Goal: Task Accomplishment & Management: Use online tool/utility

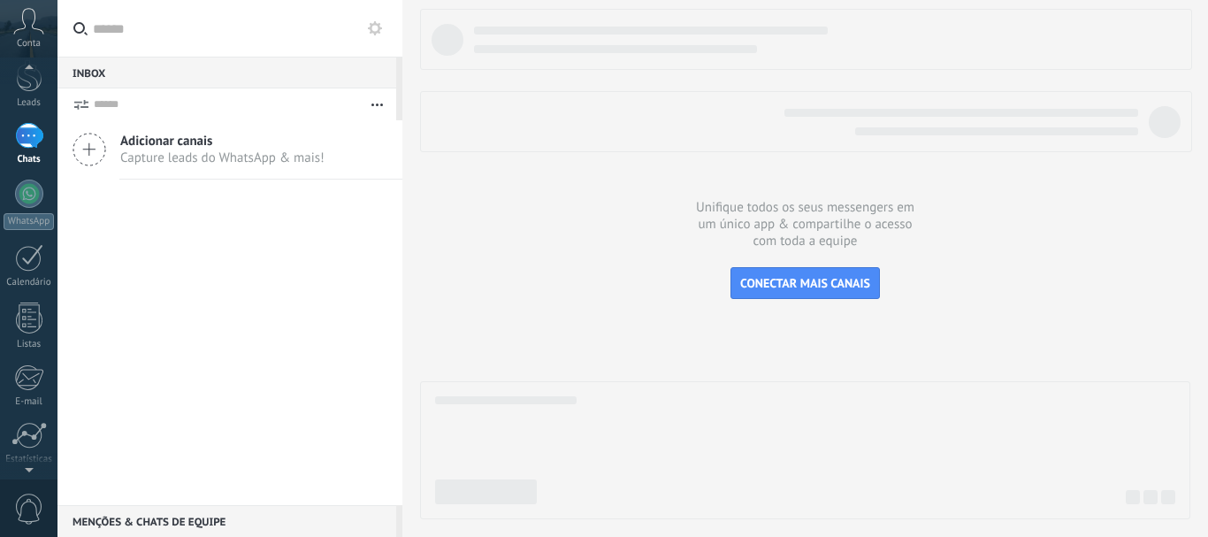
scroll to position [199, 0]
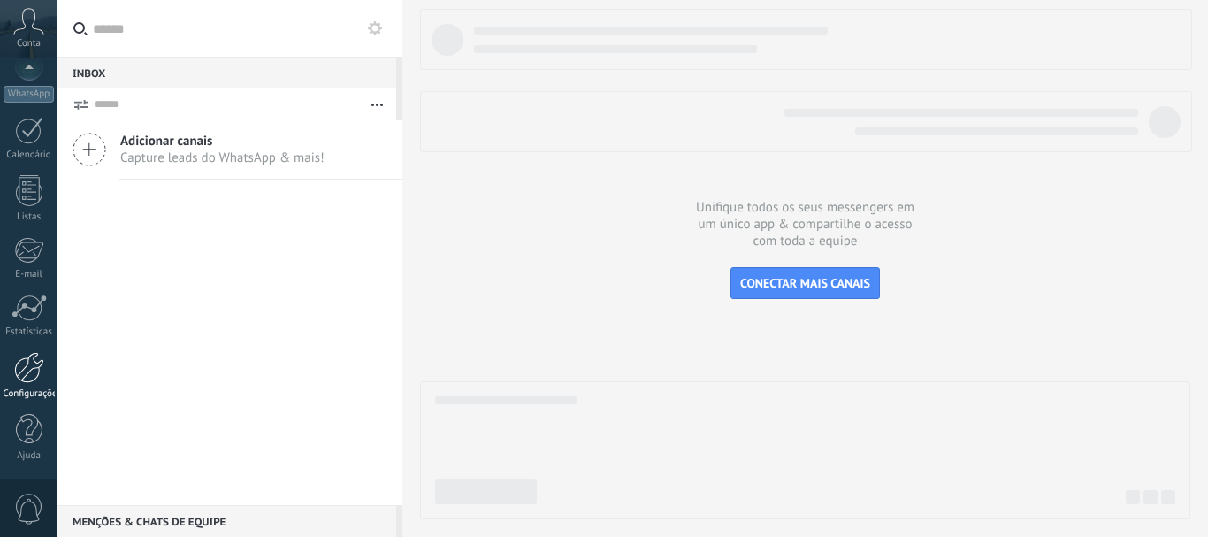
click at [27, 352] on div at bounding box center [29, 367] width 30 height 31
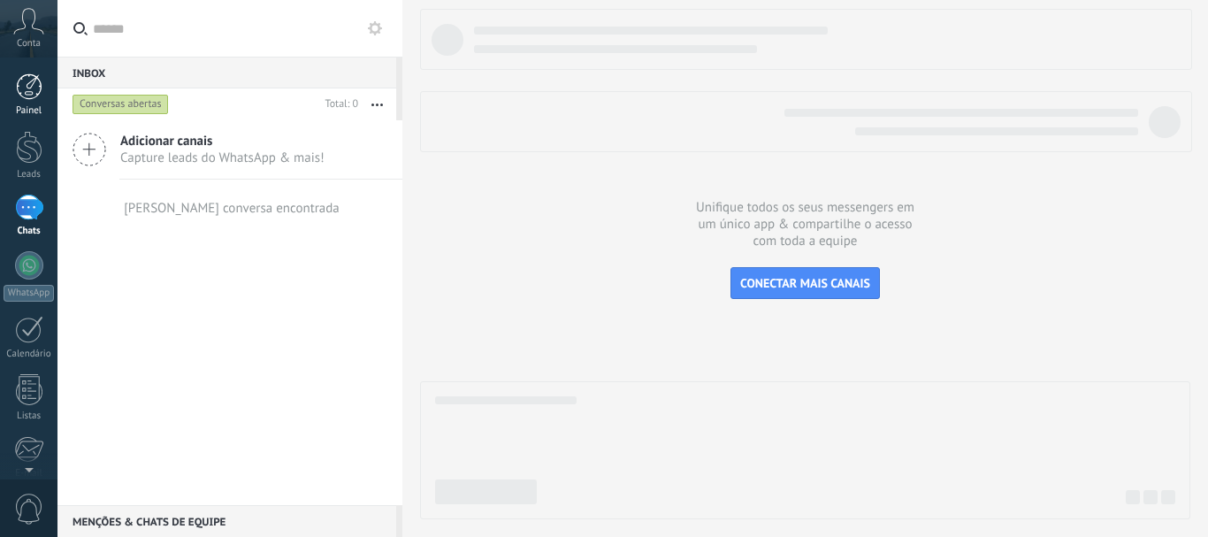
click at [24, 87] on div at bounding box center [29, 86] width 27 height 27
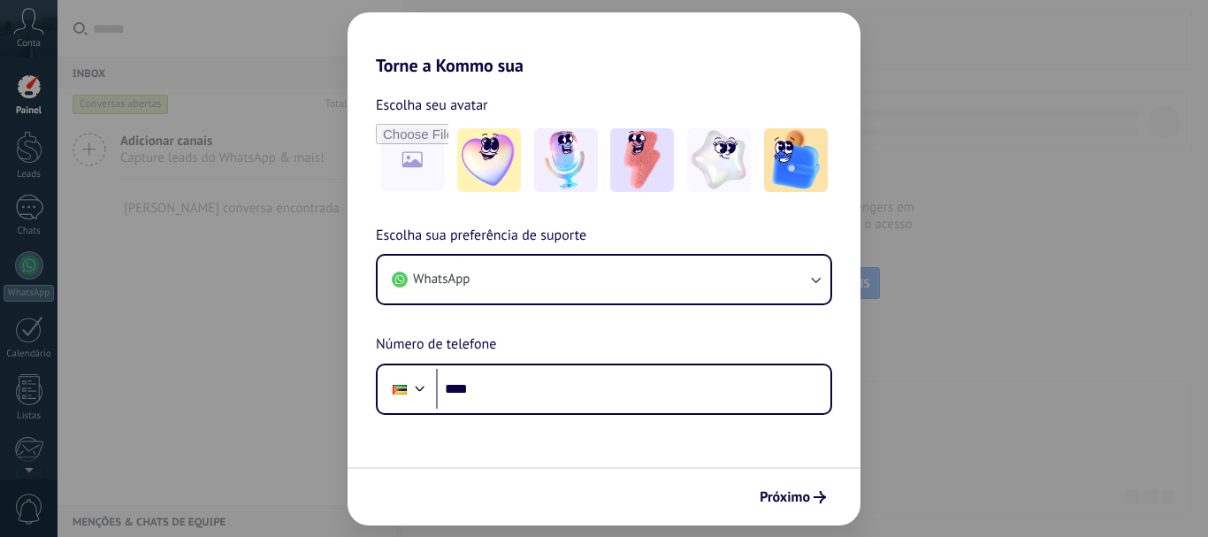
click at [876, 81] on div "Torne a Kommo sua Escolha seu avatar Escolha sua preferência de suporte WhatsAp…" at bounding box center [604, 268] width 1208 height 537
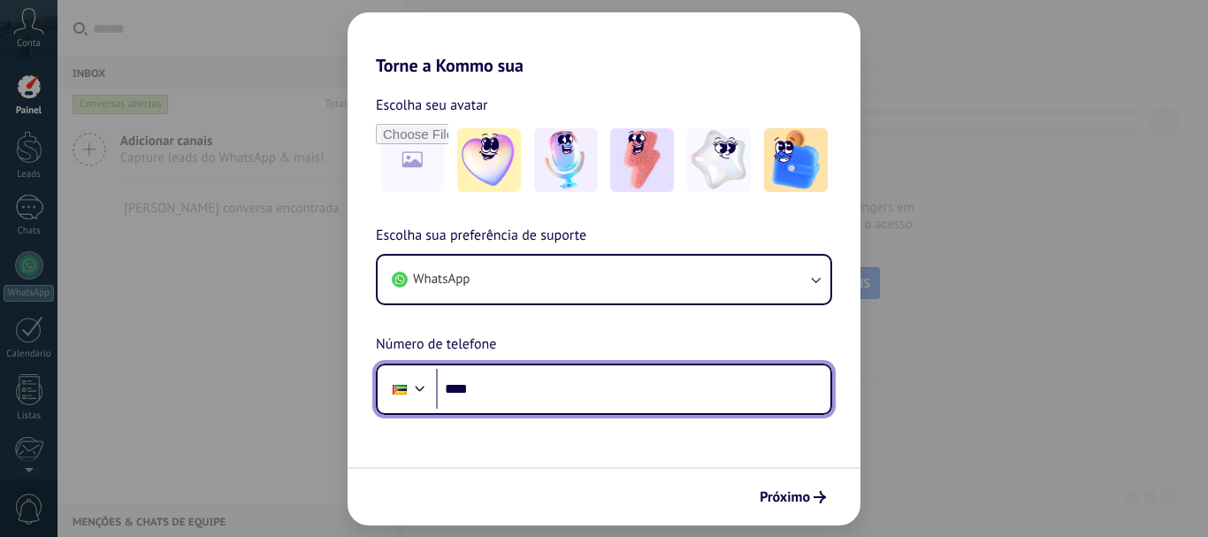
click at [665, 381] on input "****" at bounding box center [633, 389] width 395 height 41
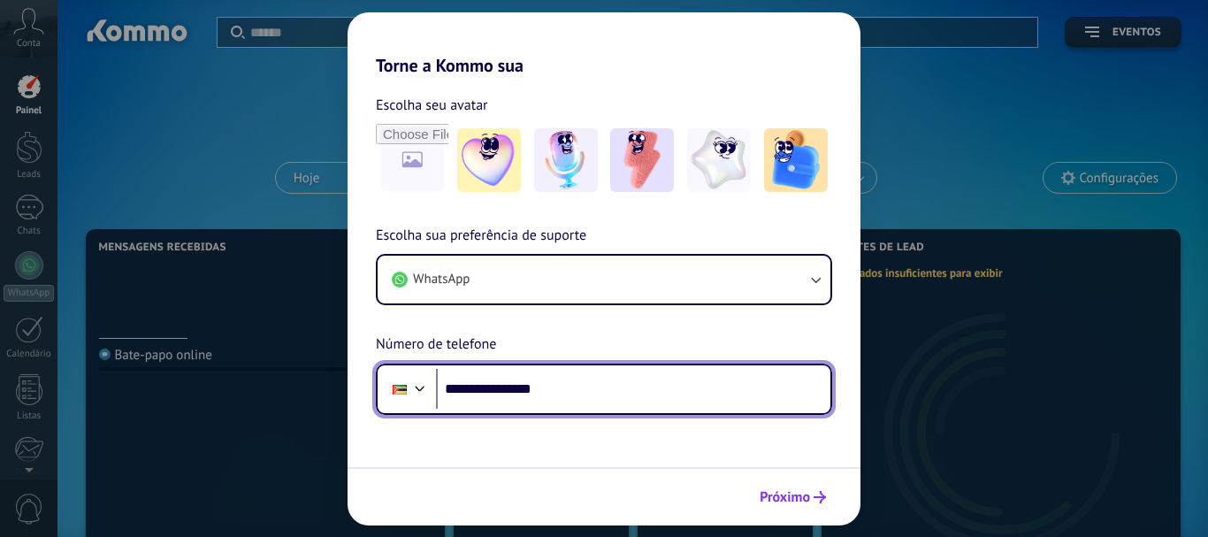
type input "**********"
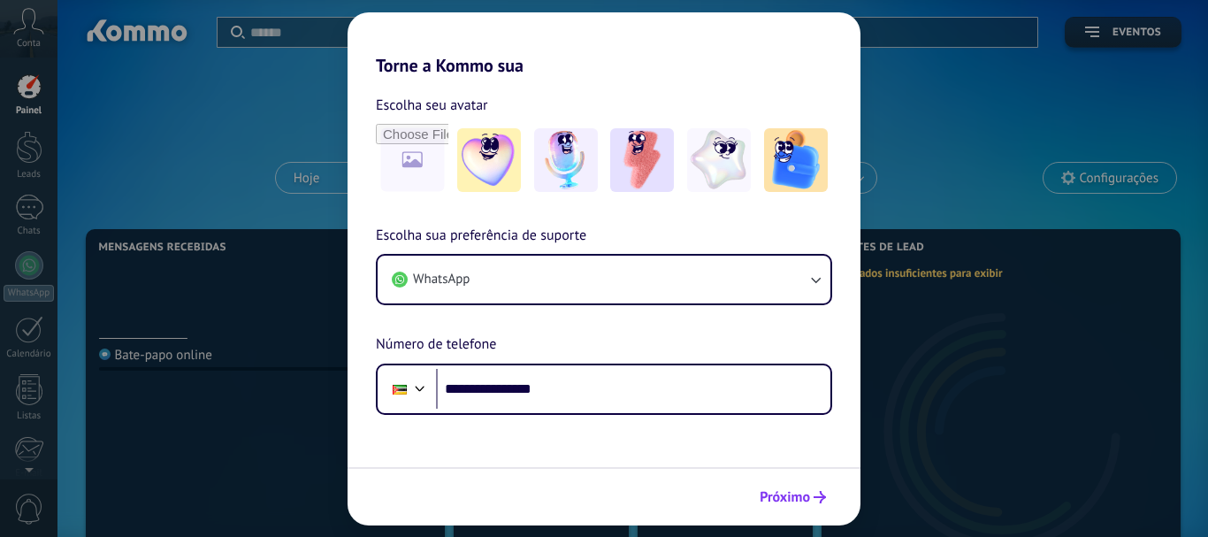
click at [809, 487] on button "Próximo" at bounding box center [793, 497] width 82 height 30
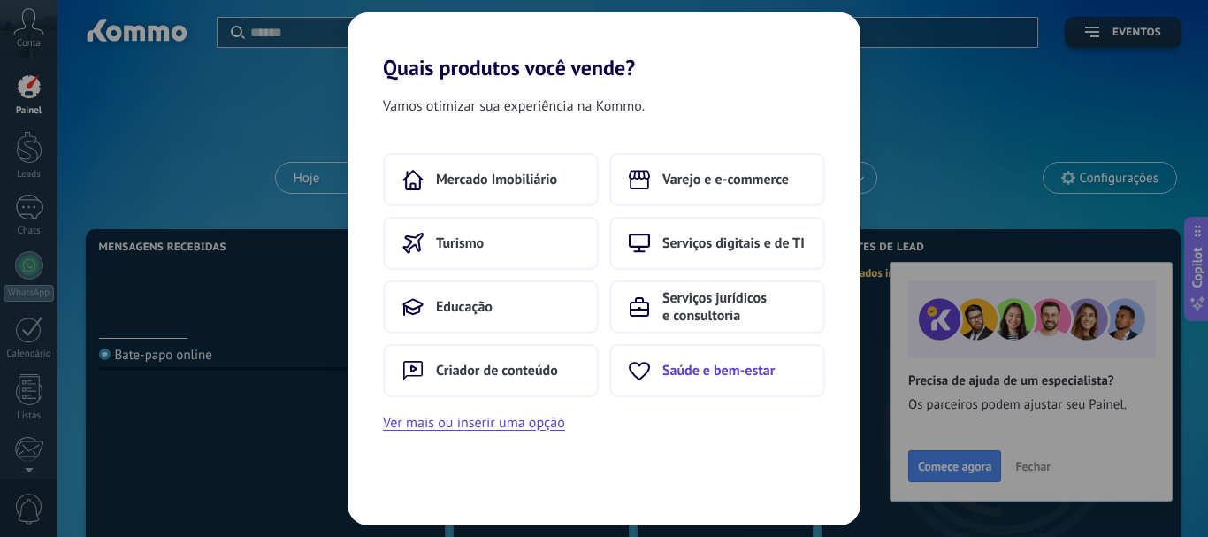
click at [671, 357] on button "Saúde e bem-estar" at bounding box center [718, 370] width 216 height 53
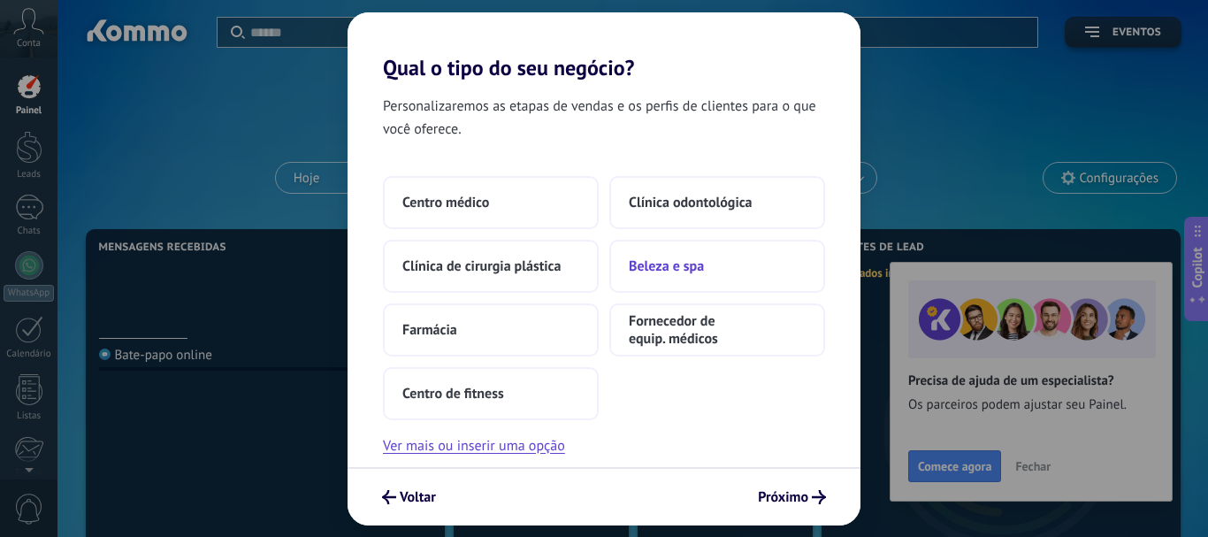
click at [635, 256] on button "Beleza e spa" at bounding box center [718, 266] width 216 height 53
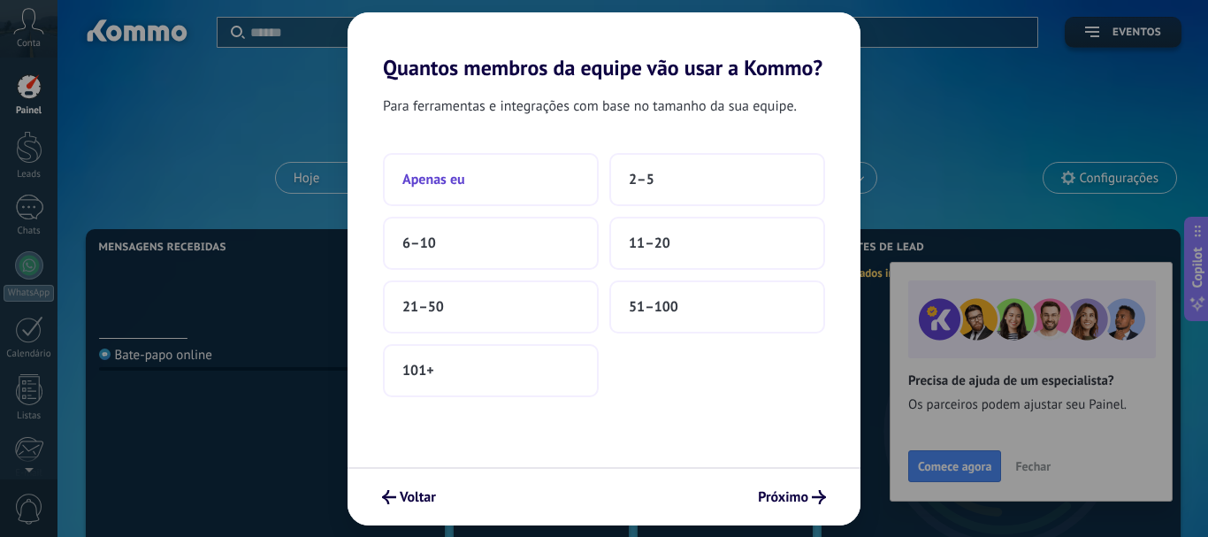
click at [448, 178] on span "Apenas eu" at bounding box center [434, 180] width 63 height 18
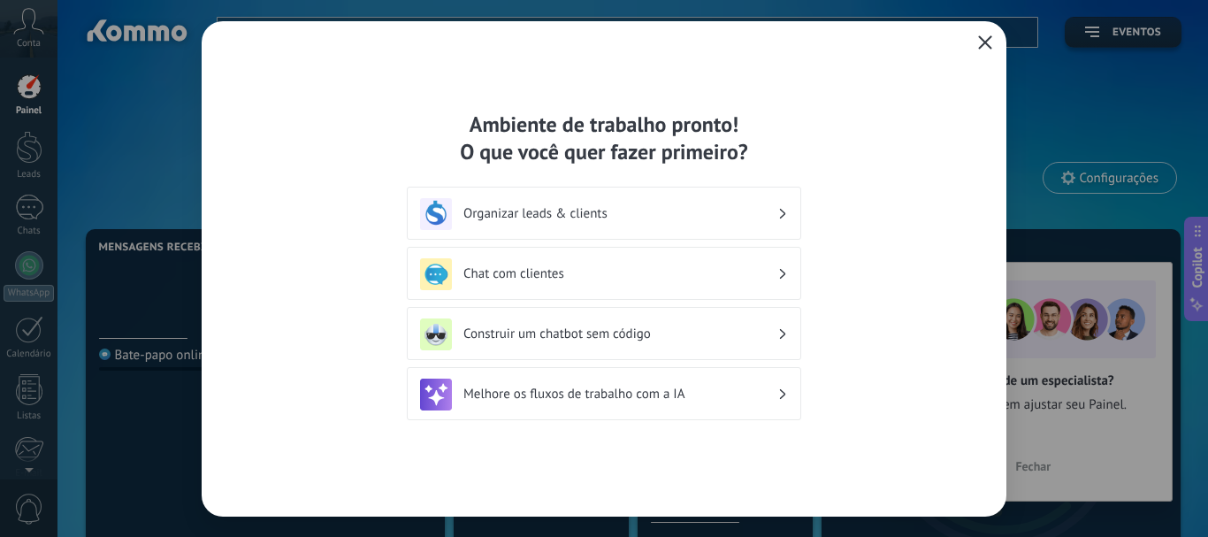
click at [991, 43] on icon "button" at bounding box center [985, 42] width 14 height 14
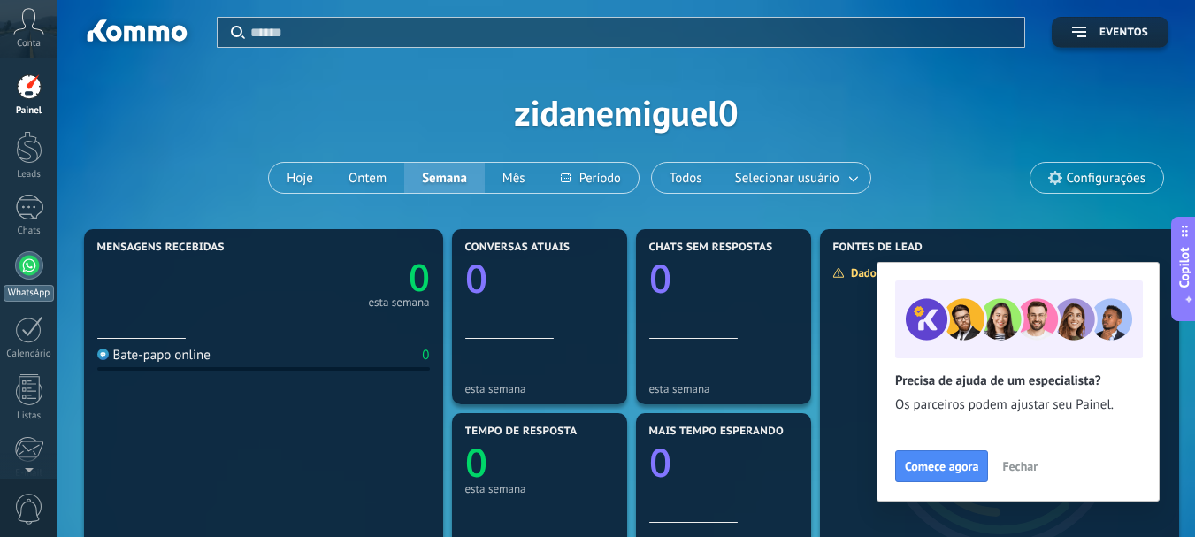
scroll to position [199, 0]
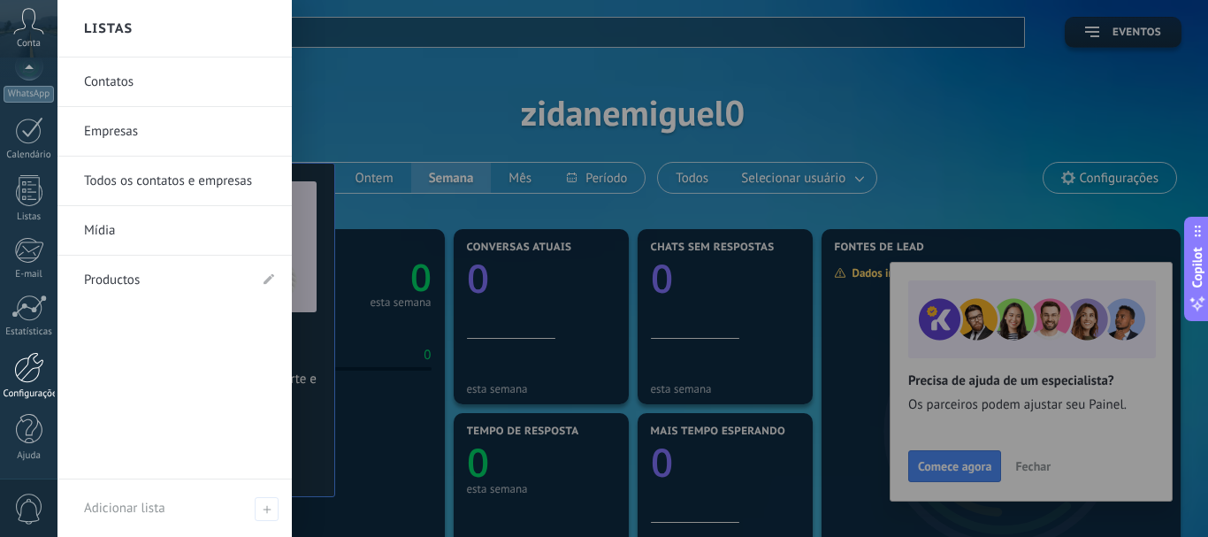
click at [32, 390] on div "Configurações" at bounding box center [29, 394] width 51 height 12
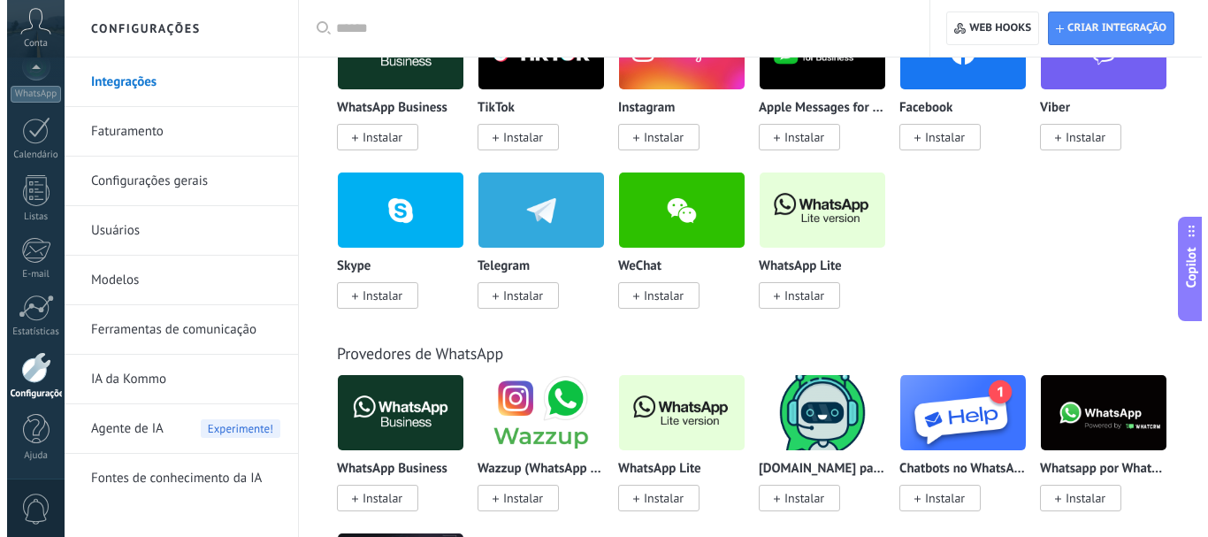
scroll to position [453, 0]
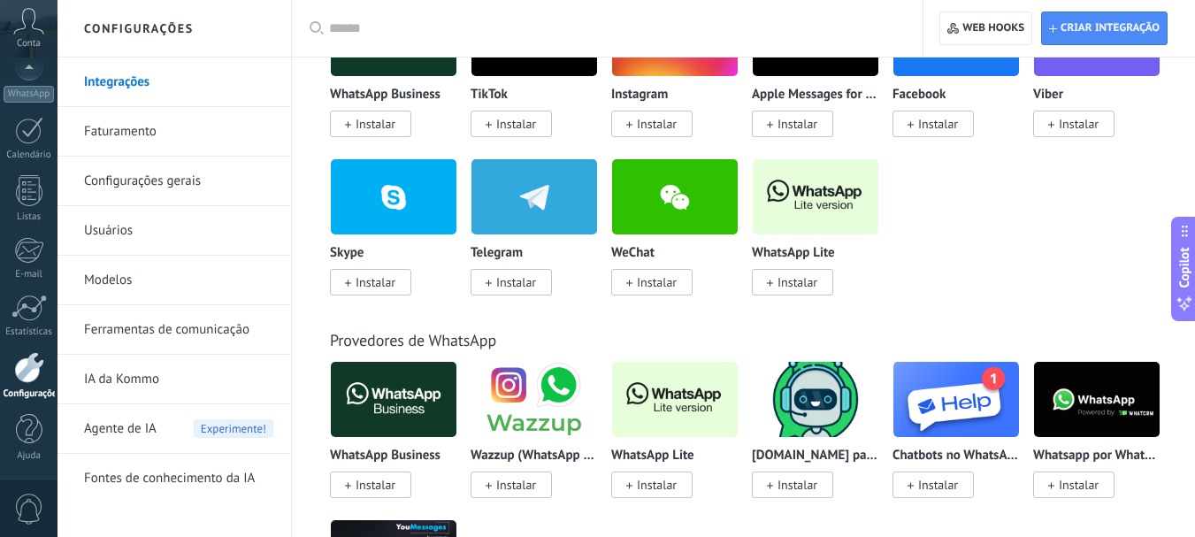
click at [822, 274] on span "Instalar" at bounding box center [792, 282] width 81 height 27
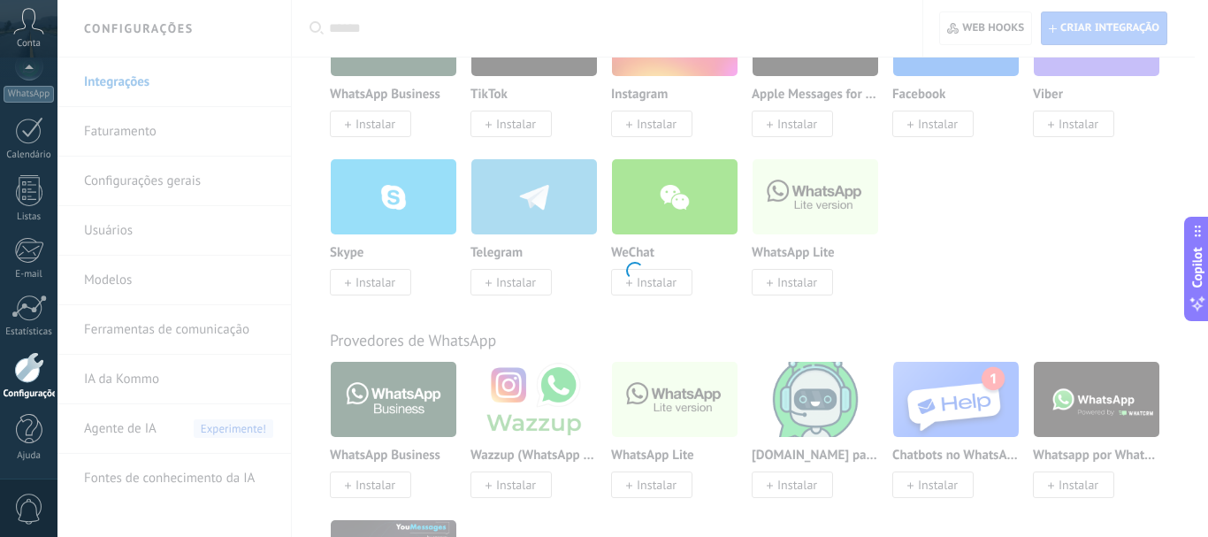
click at [788, 280] on div at bounding box center [633, 268] width 1151 height 537
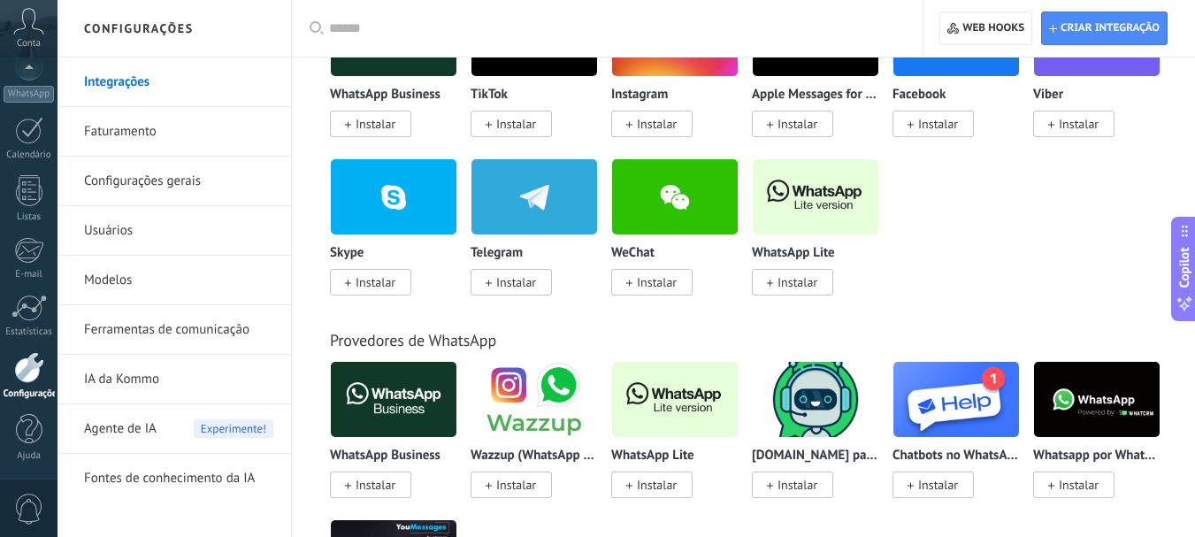
click at [788, 280] on span "Instalar" at bounding box center [798, 282] width 40 height 16
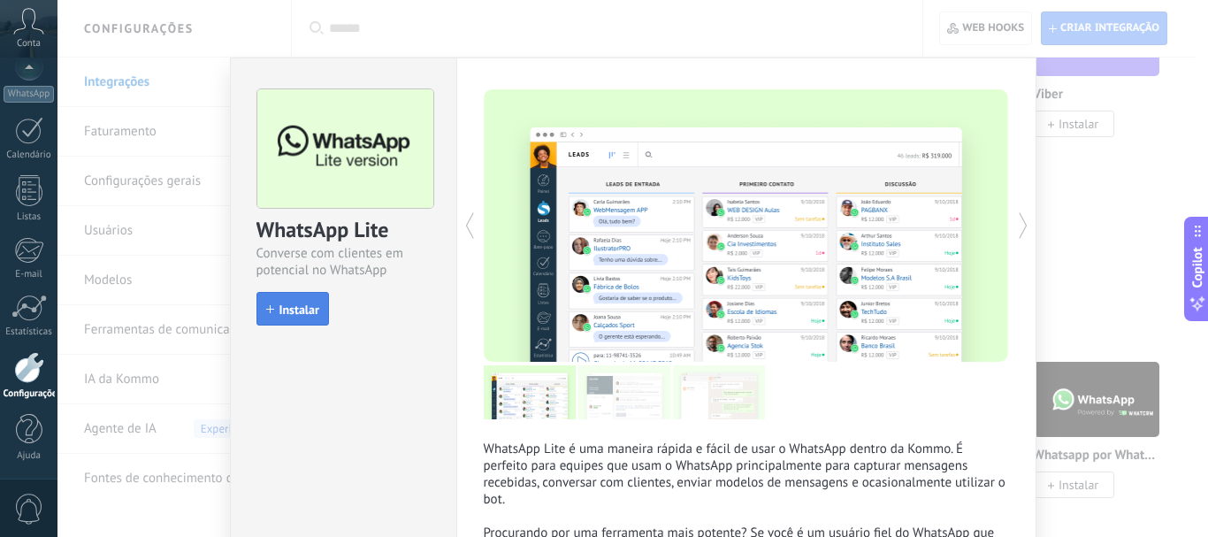
click at [317, 316] on button "Instalar" at bounding box center [293, 309] width 73 height 34
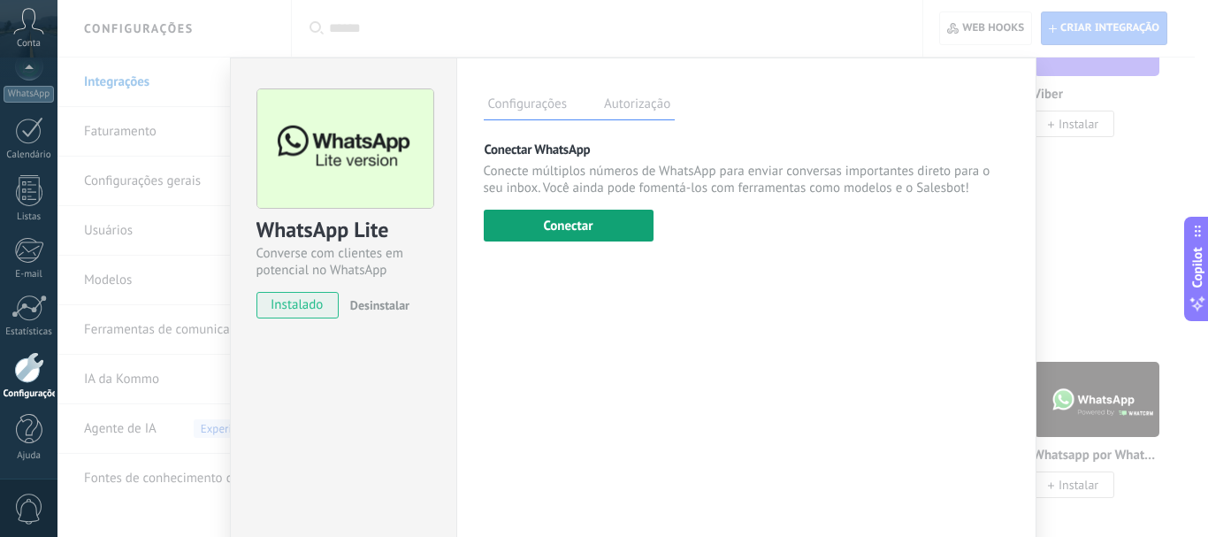
click at [559, 226] on button "Conectar" at bounding box center [569, 226] width 170 height 32
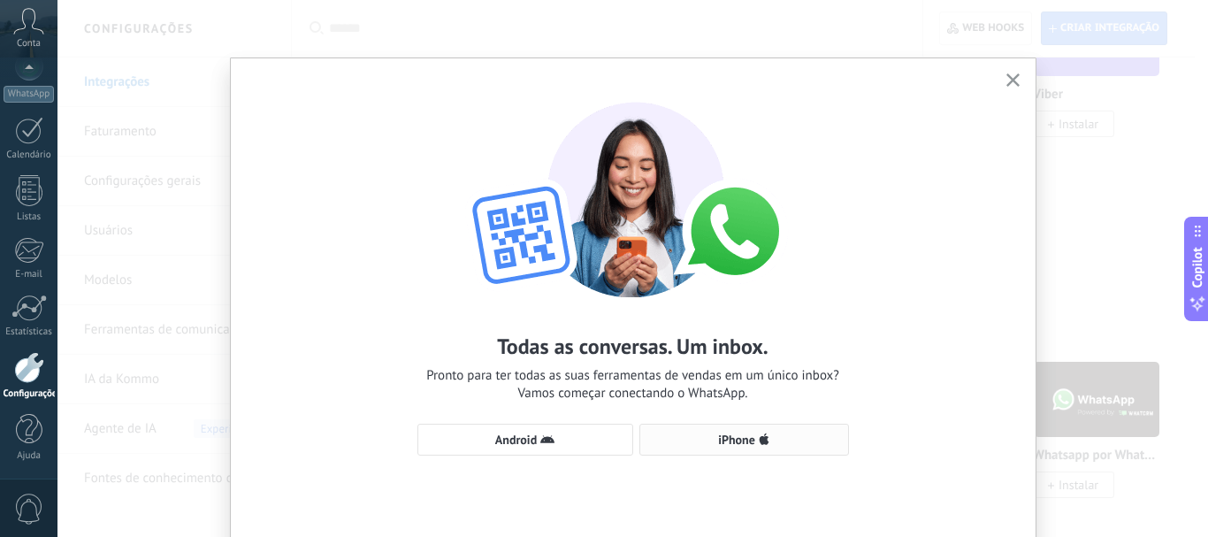
click at [703, 448] on button "iPhone" at bounding box center [745, 440] width 210 height 32
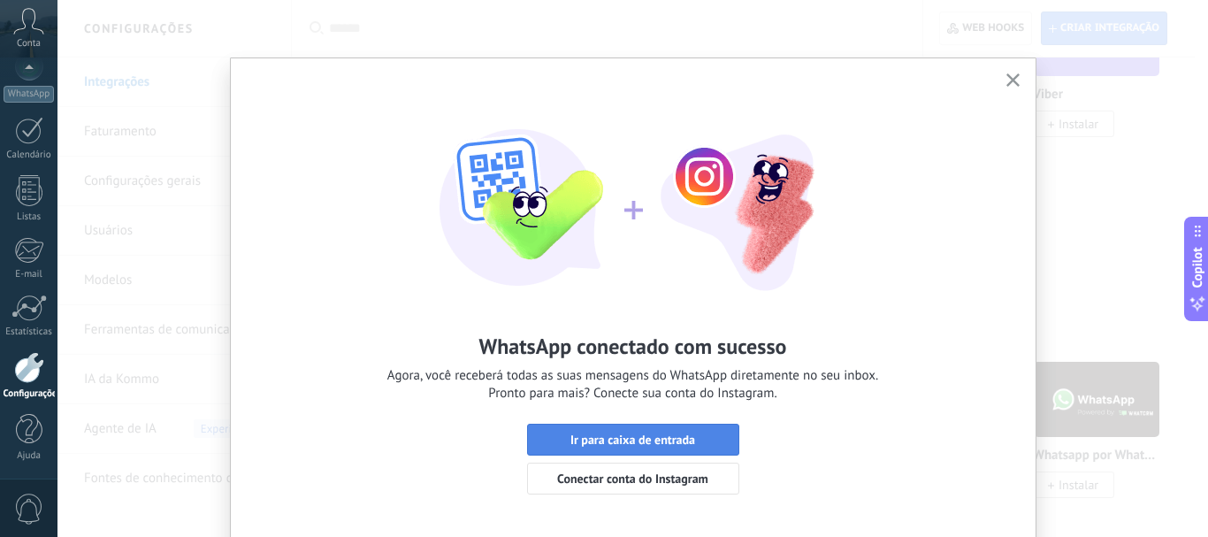
click at [618, 442] on span "Ir para caixa de entrada" at bounding box center [633, 439] width 125 height 12
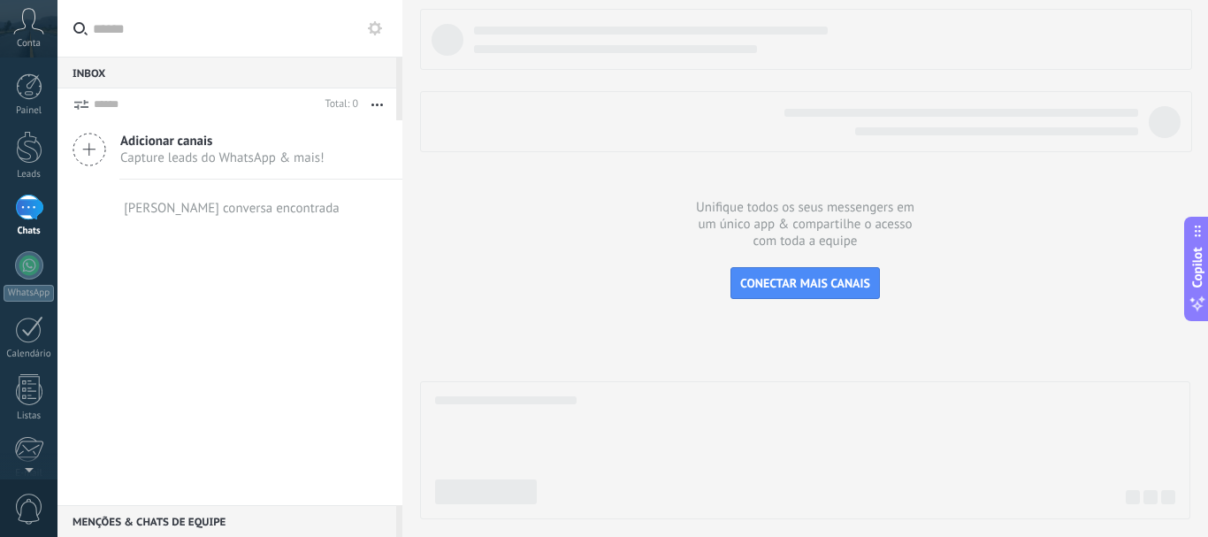
click at [368, 35] on button at bounding box center [374, 28] width 21 height 21
click at [375, 18] on button at bounding box center [374, 28] width 21 height 21
click at [371, 35] on icon at bounding box center [375, 28] width 14 height 14
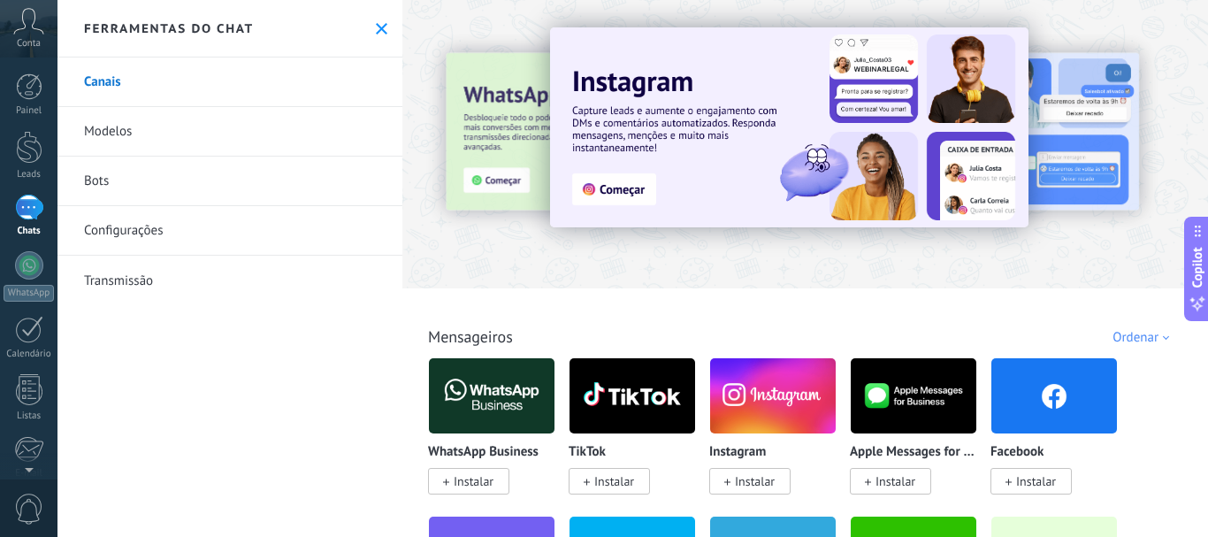
click at [254, 182] on link "Bots" at bounding box center [230, 182] width 345 height 50
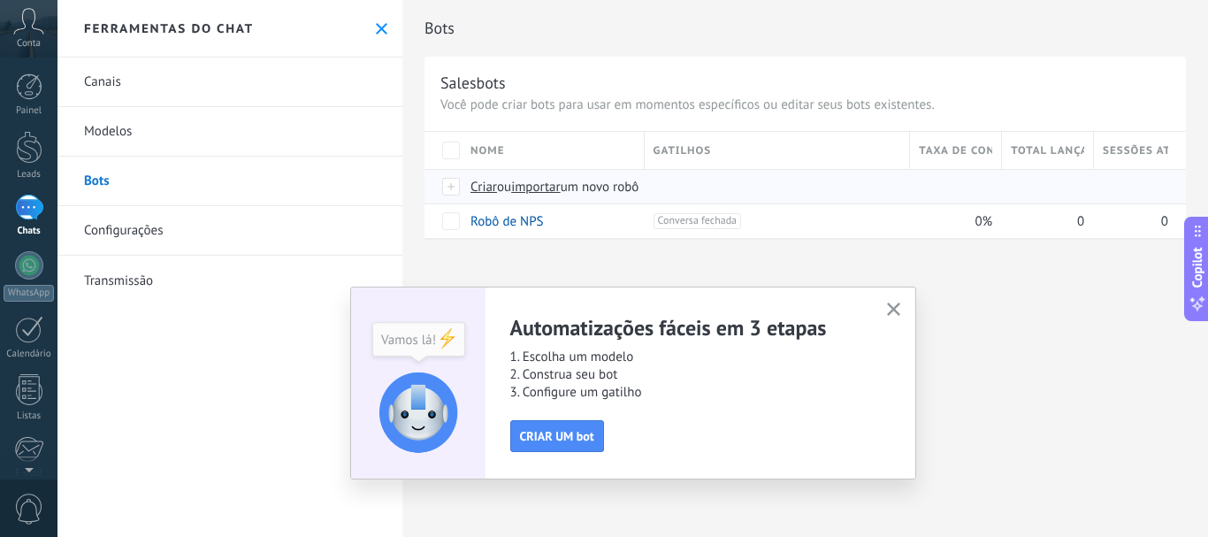
click at [487, 188] on span "Criar" at bounding box center [484, 187] width 27 height 17
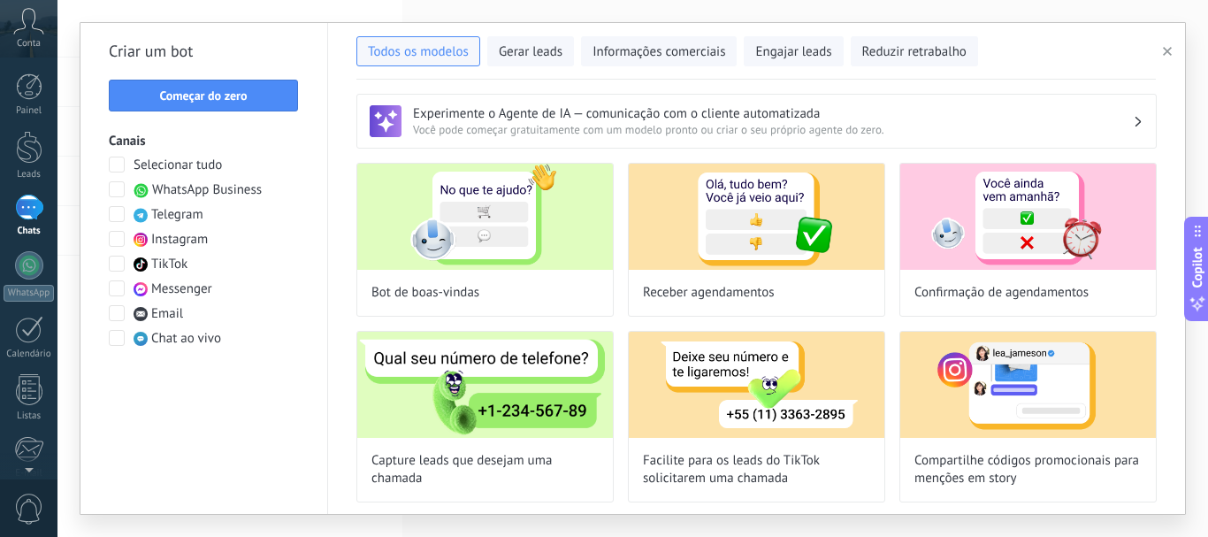
click at [1166, 55] on icon "button" at bounding box center [1167, 51] width 9 height 9
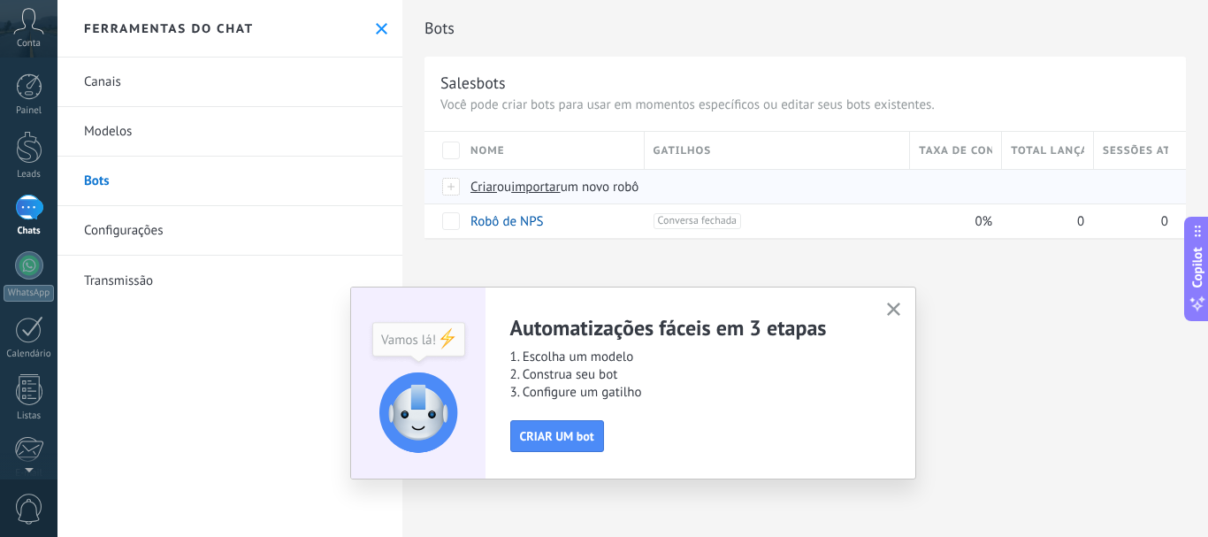
click at [545, 186] on span "importar" at bounding box center [536, 187] width 50 height 17
click at [0, 0] on input "importar um novo robô" at bounding box center [0, 0] width 0 height 0
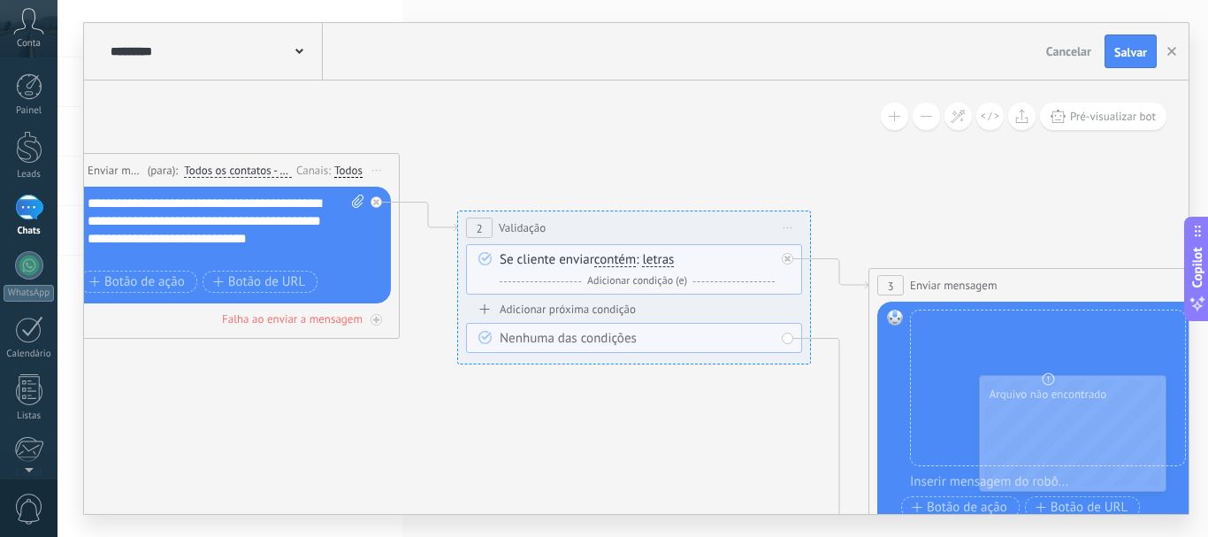
drag, startPoint x: 913, startPoint y: 207, endPoint x: 291, endPoint y: 89, distance: 632.9
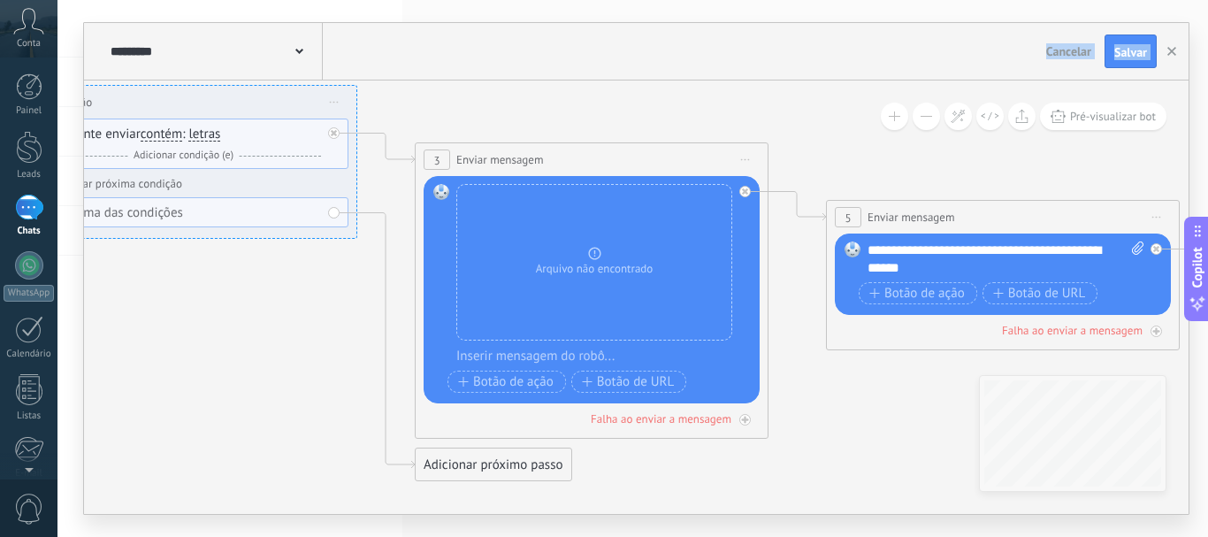
drag, startPoint x: 844, startPoint y: 157, endPoint x: 333, endPoint y: 22, distance: 528.9
click at [333, 22] on div "**********" at bounding box center [636, 268] width 1107 height 493
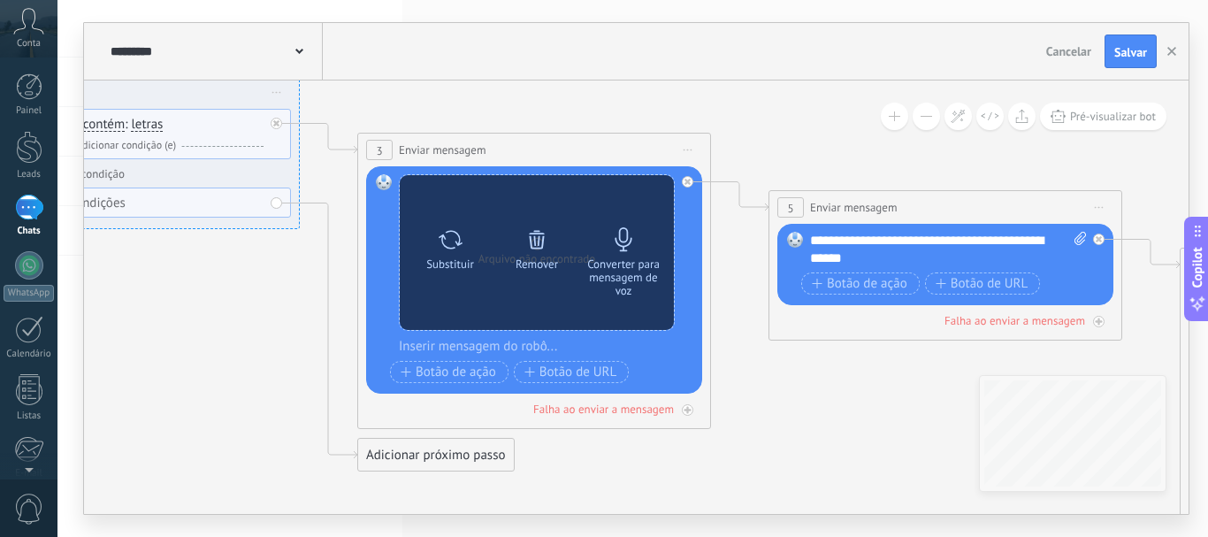
click at [634, 280] on div "Converter para mensagem de voz" at bounding box center [624, 277] width 74 height 40
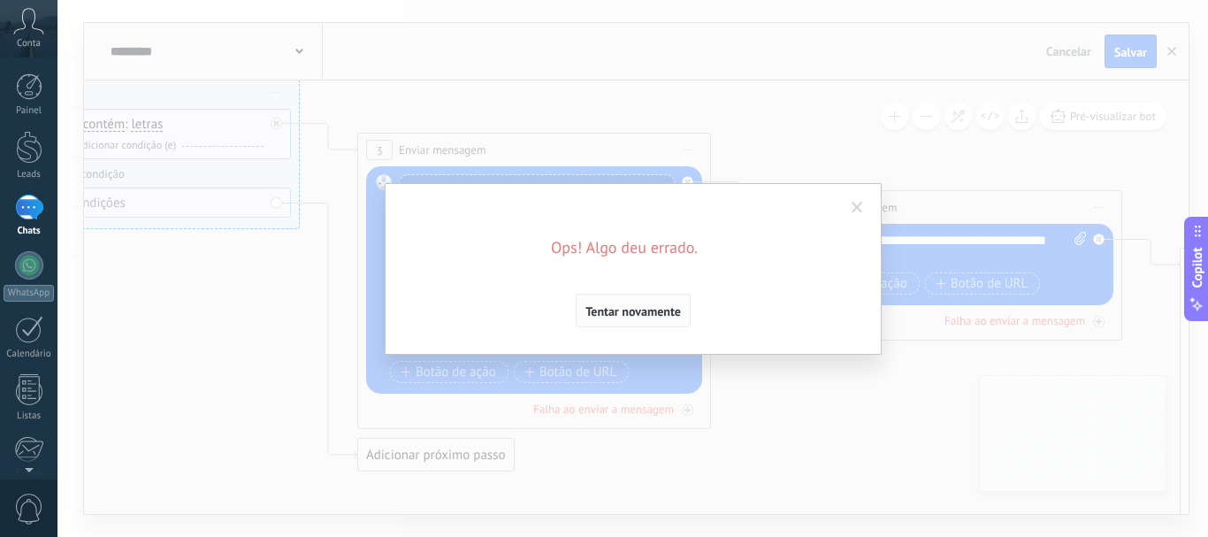
click at [618, 306] on span "Tentar novamente" at bounding box center [634, 311] width 96 height 12
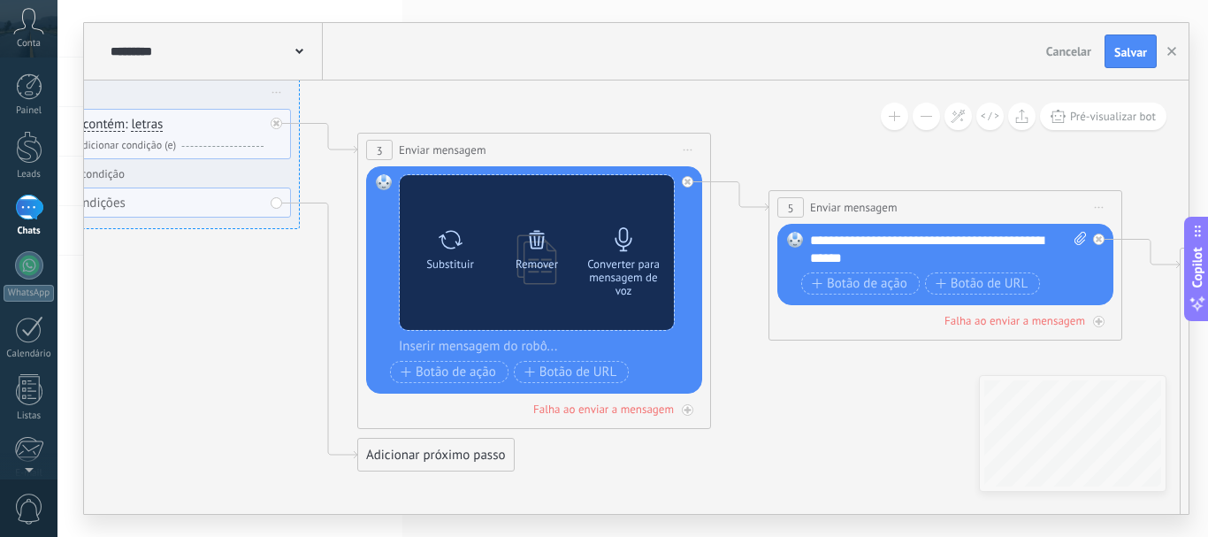
click at [456, 259] on div "Substituir" at bounding box center [450, 263] width 48 height 13
click input "Upload" at bounding box center [0, 0] width 0 height 0
click at [461, 249] on icon at bounding box center [451, 239] width 26 height 25
click input "Upload" at bounding box center [0, 0] width 0 height 0
click at [631, 275] on div "Converter para mensagem de voz" at bounding box center [624, 277] width 74 height 40
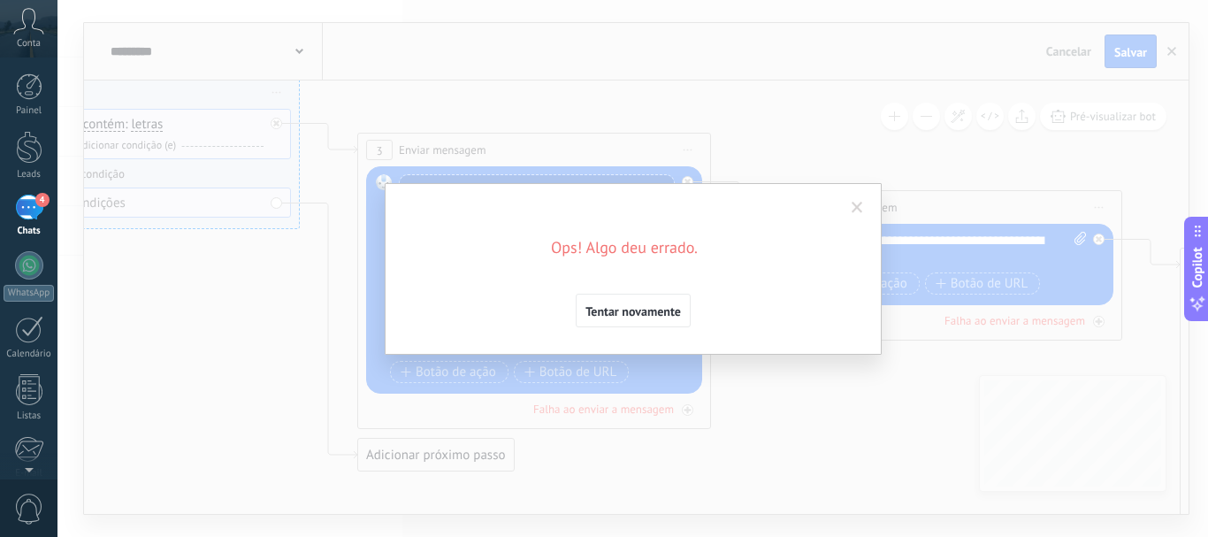
click at [862, 205] on span at bounding box center [858, 208] width 12 height 12
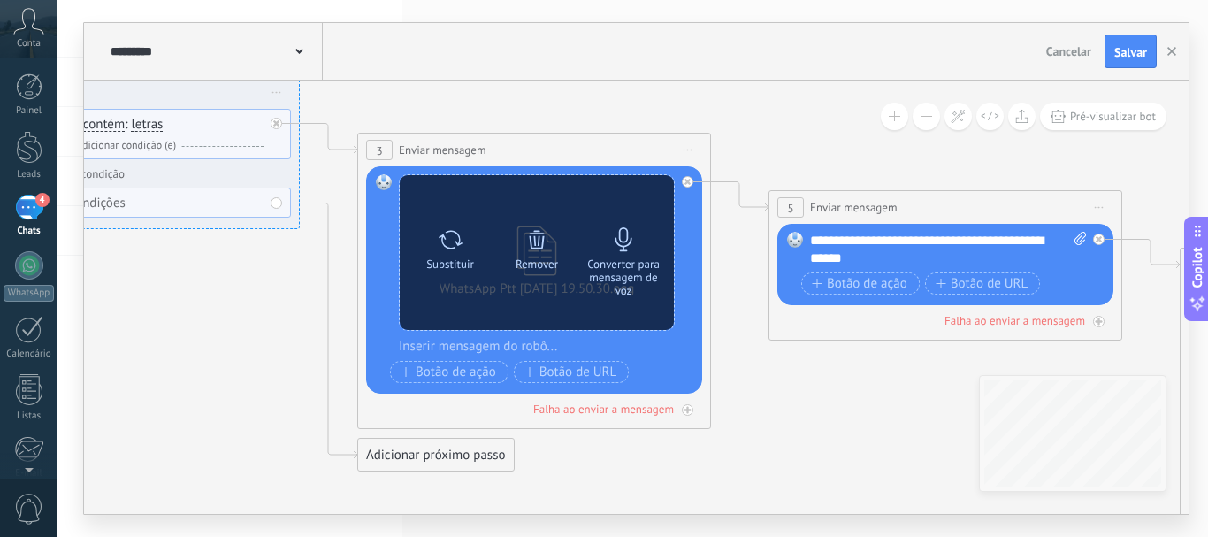
click at [614, 262] on div "Converter para mensagem de voz" at bounding box center [624, 277] width 74 height 40
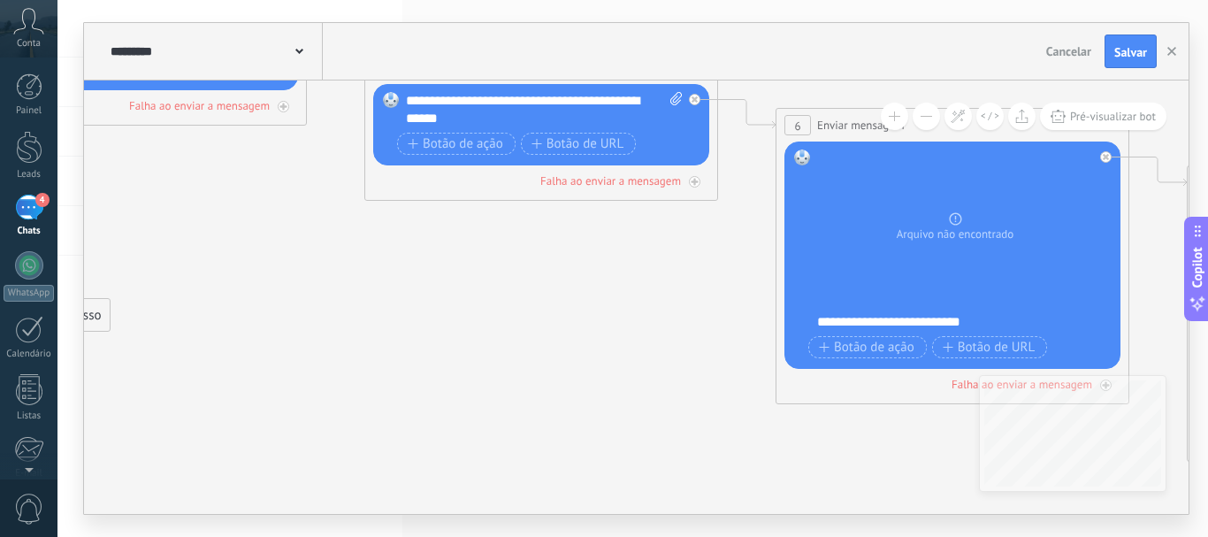
drag, startPoint x: 723, startPoint y: 330, endPoint x: 318, endPoint y: 190, distance: 427.7
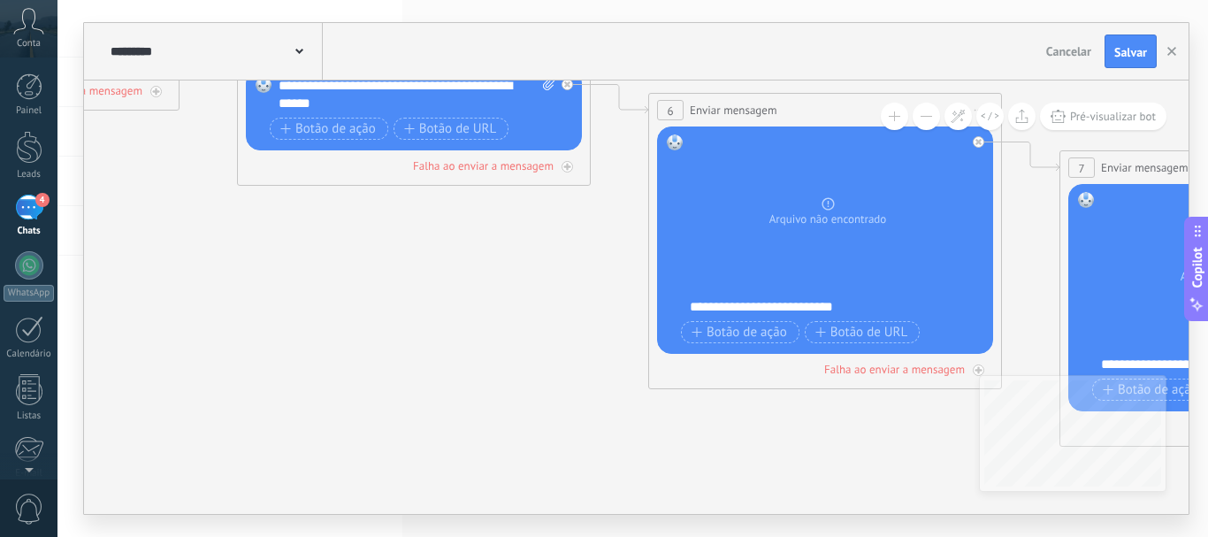
drag, startPoint x: 489, startPoint y: 318, endPoint x: 320, endPoint y: 307, distance: 169.3
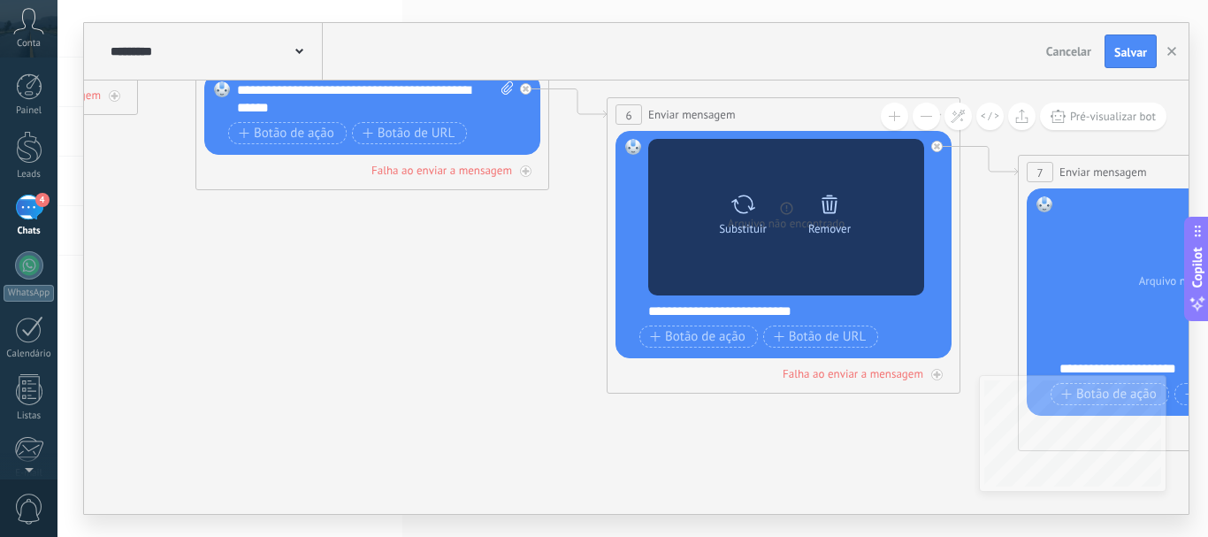
click at [745, 227] on div "Substituir" at bounding box center [743, 228] width 48 height 13
click input "Upload" at bounding box center [0, 0] width 0 height 0
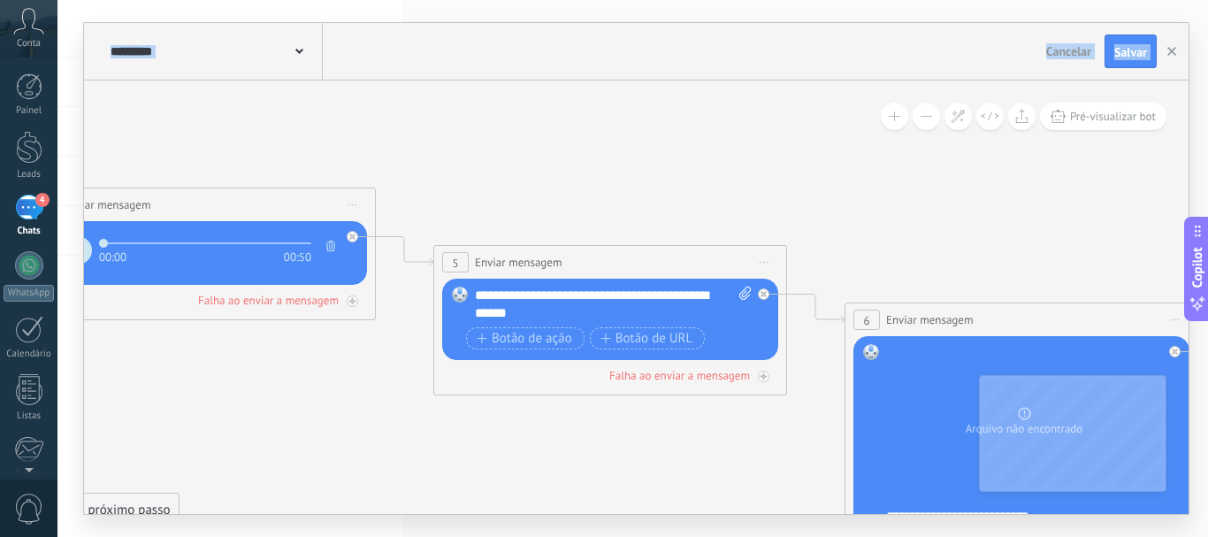
drag, startPoint x: 475, startPoint y: 265, endPoint x: 742, endPoint y: 527, distance: 374.7
click at [742, 527] on div "**********" at bounding box center [633, 268] width 1151 height 537
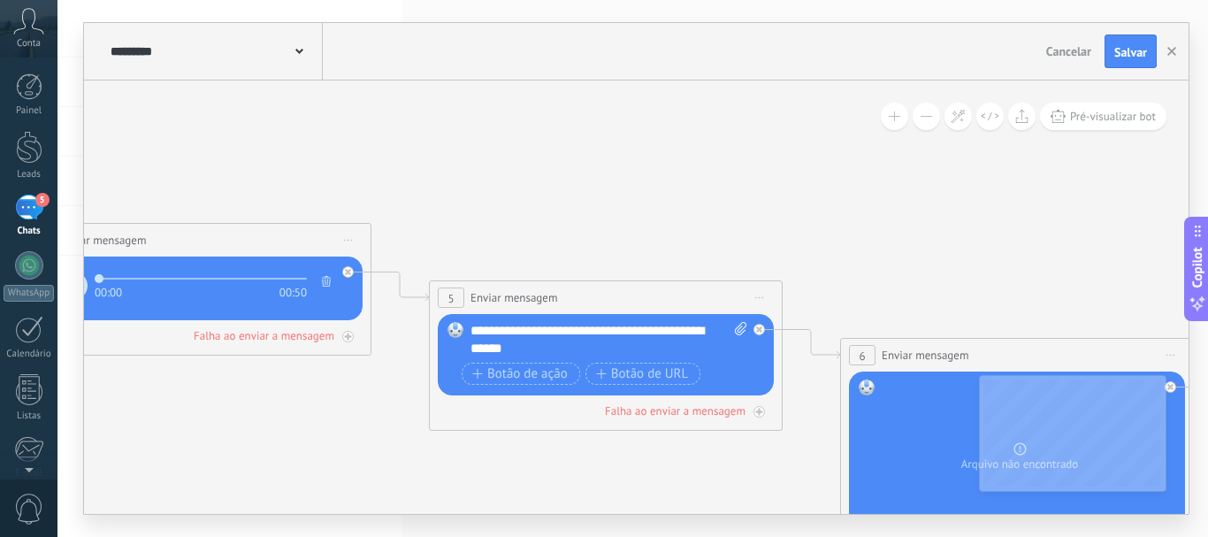
drag, startPoint x: 957, startPoint y: 203, endPoint x: 419, endPoint y: 51, distance: 558.7
click at [419, 51] on div "**********" at bounding box center [636, 268] width 1105 height 491
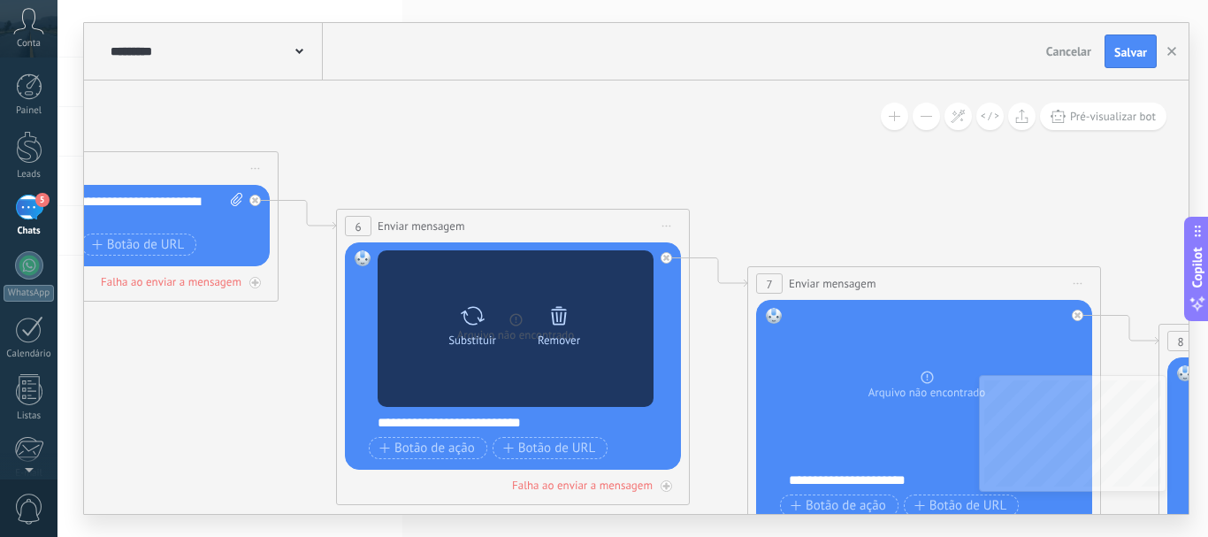
click at [469, 313] on icon at bounding box center [473, 315] width 26 height 25
click input "Upload" at bounding box center [0, 0] width 0 height 0
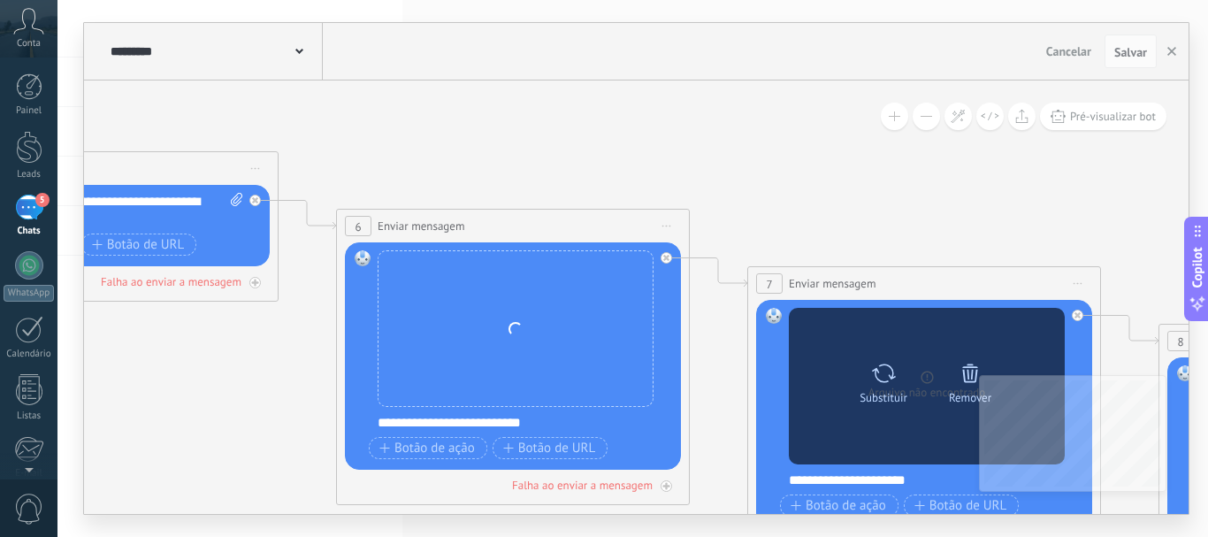
click at [881, 383] on icon at bounding box center [884, 373] width 26 height 25
click input "Upload" at bounding box center [0, 0] width 0 height 0
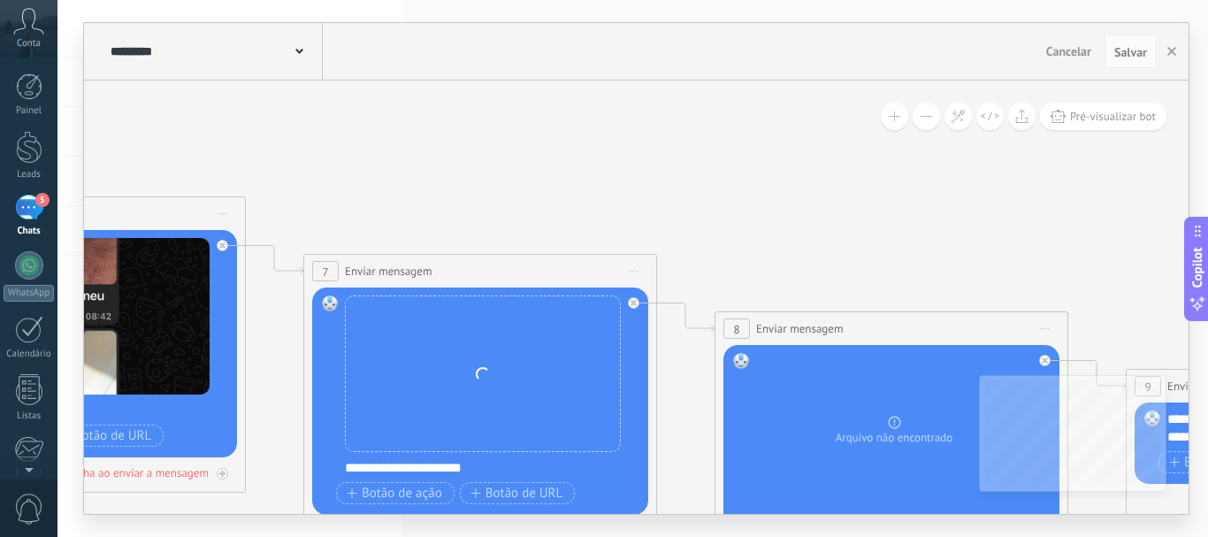
drag, startPoint x: 981, startPoint y: 196, endPoint x: 537, endPoint y: 183, distance: 444.2
click at [537, 183] on icon at bounding box center [776, 389] width 6360 height 1844
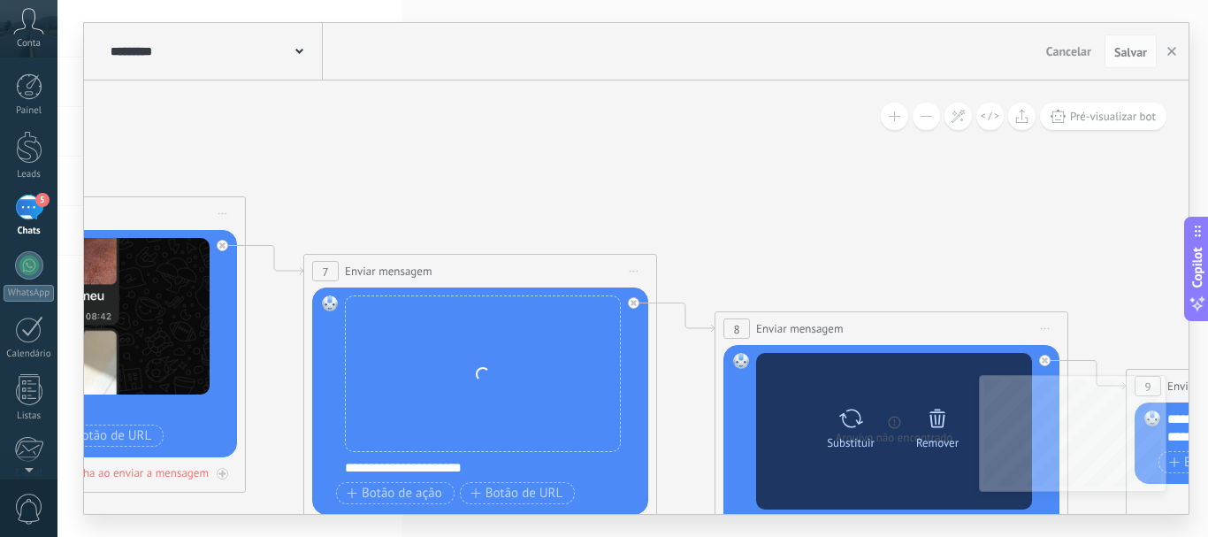
click at [851, 421] on icon at bounding box center [852, 418] width 26 height 25
click input "Upload" at bounding box center [0, 0] width 0 height 0
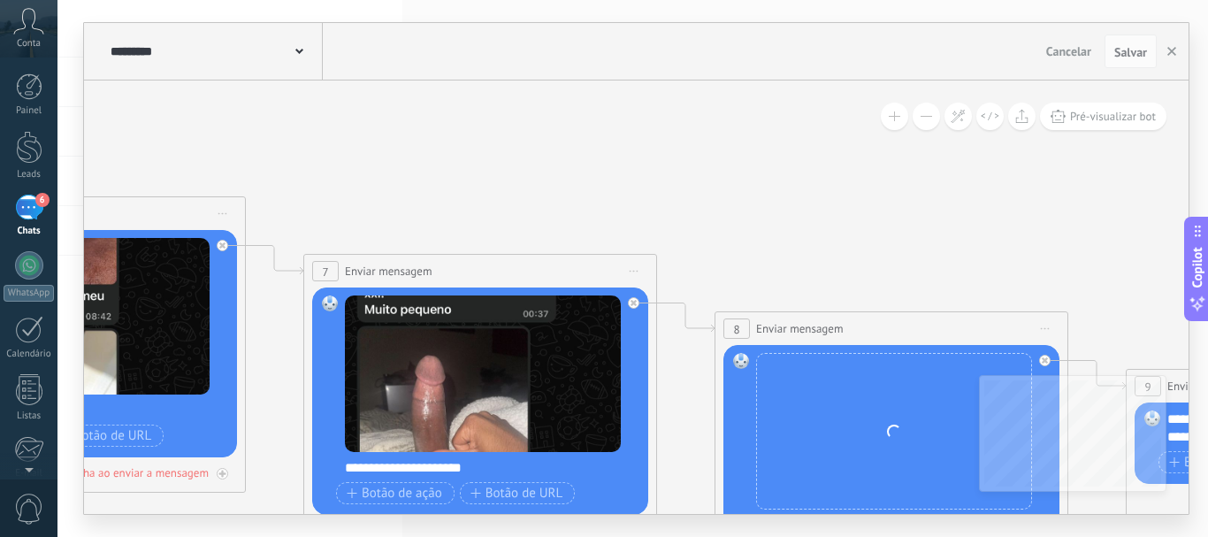
drag, startPoint x: 862, startPoint y: 187, endPoint x: 375, endPoint y: 8, distance: 518.3
click at [375, 8] on div "**********" at bounding box center [633, 268] width 1151 height 537
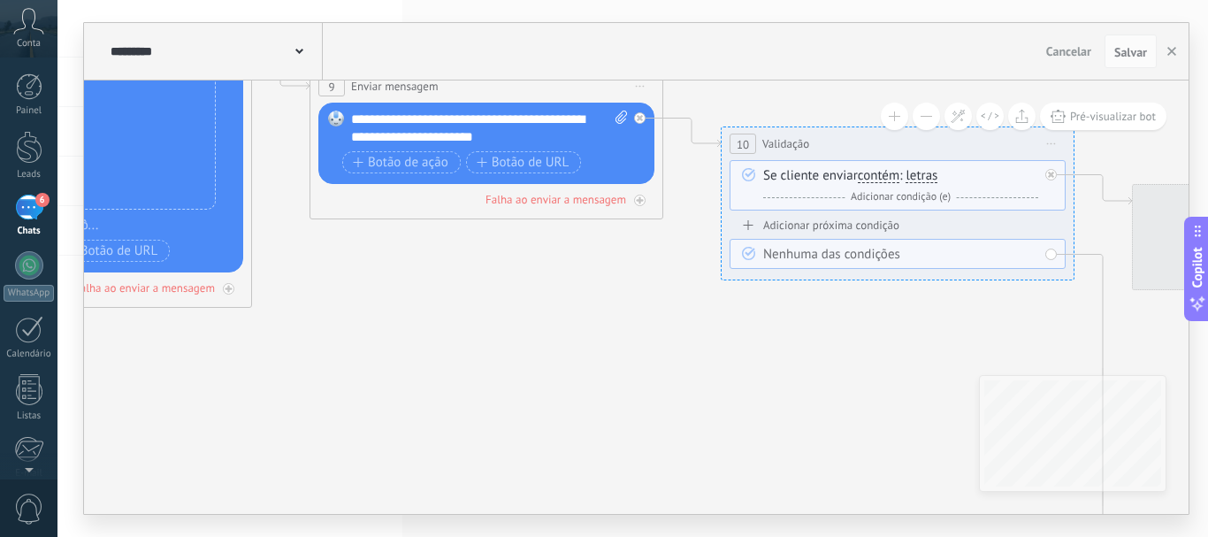
drag, startPoint x: 763, startPoint y: 169, endPoint x: 368, endPoint y: 35, distance: 417.4
click at [368, 35] on div "**********" at bounding box center [636, 268] width 1105 height 491
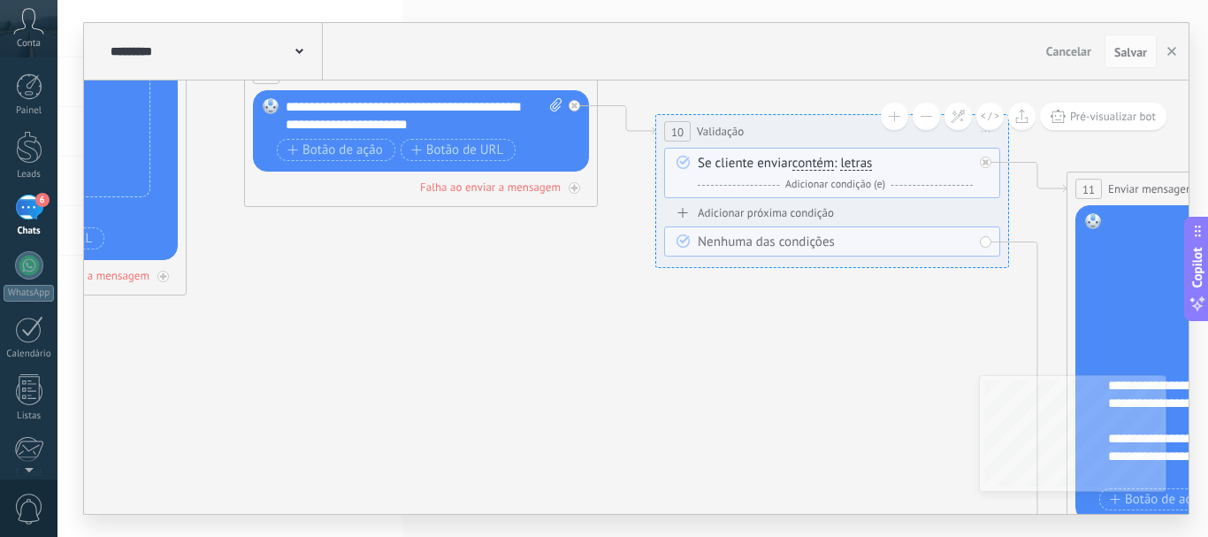
drag, startPoint x: 656, startPoint y: 324, endPoint x: 257, endPoint y: 215, distance: 414.4
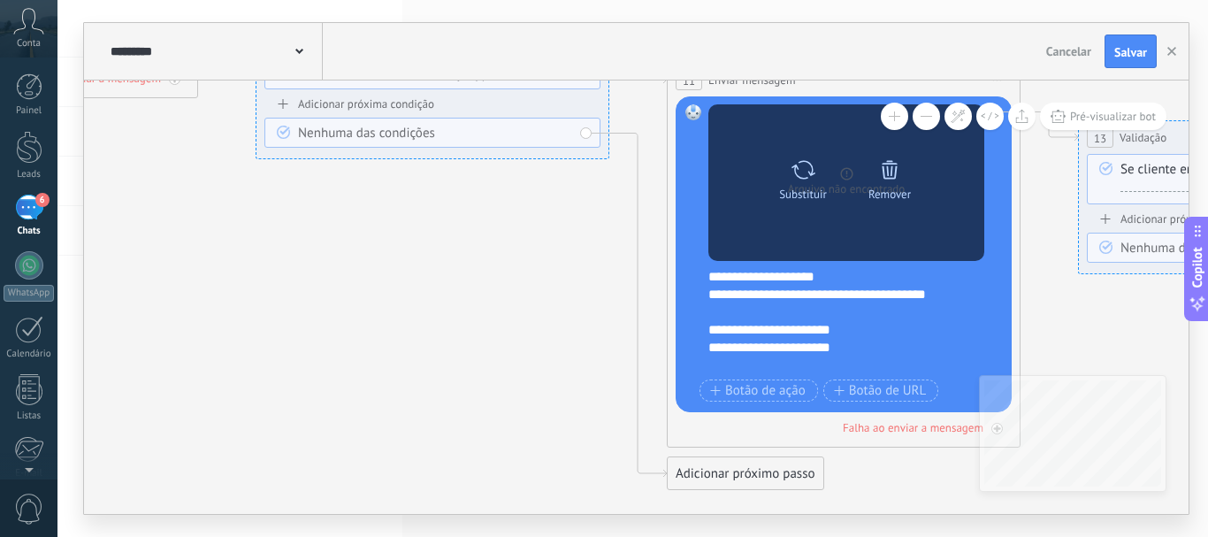
click at [817, 188] on div "Substituir" at bounding box center [803, 194] width 48 height 13
click input "Upload" at bounding box center [0, 0] width 0 height 0
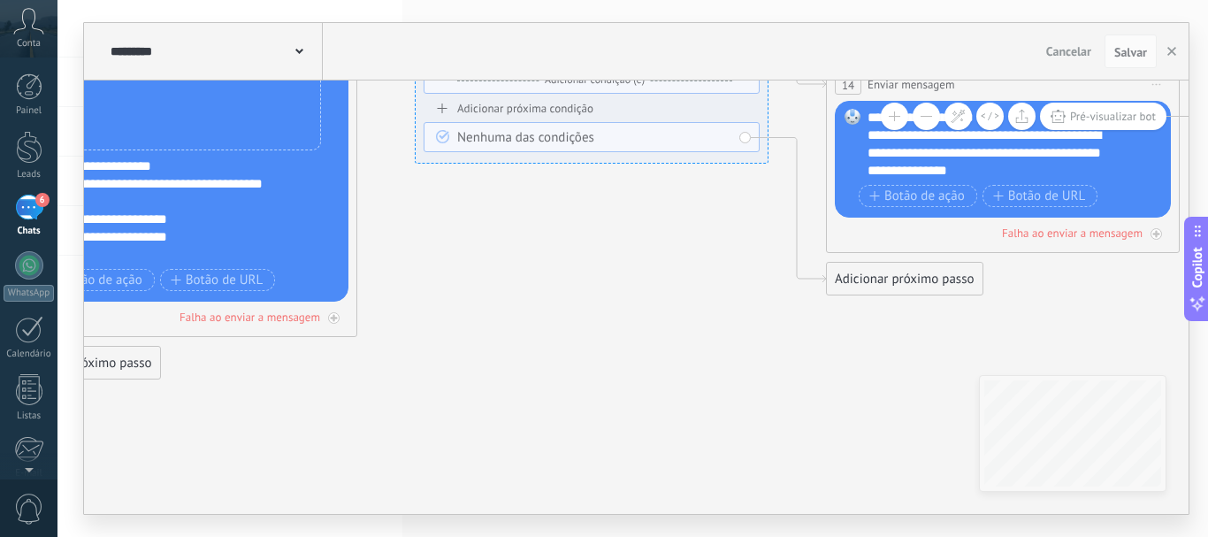
drag, startPoint x: 1062, startPoint y: 305, endPoint x: 399, endPoint y: 195, distance: 672.6
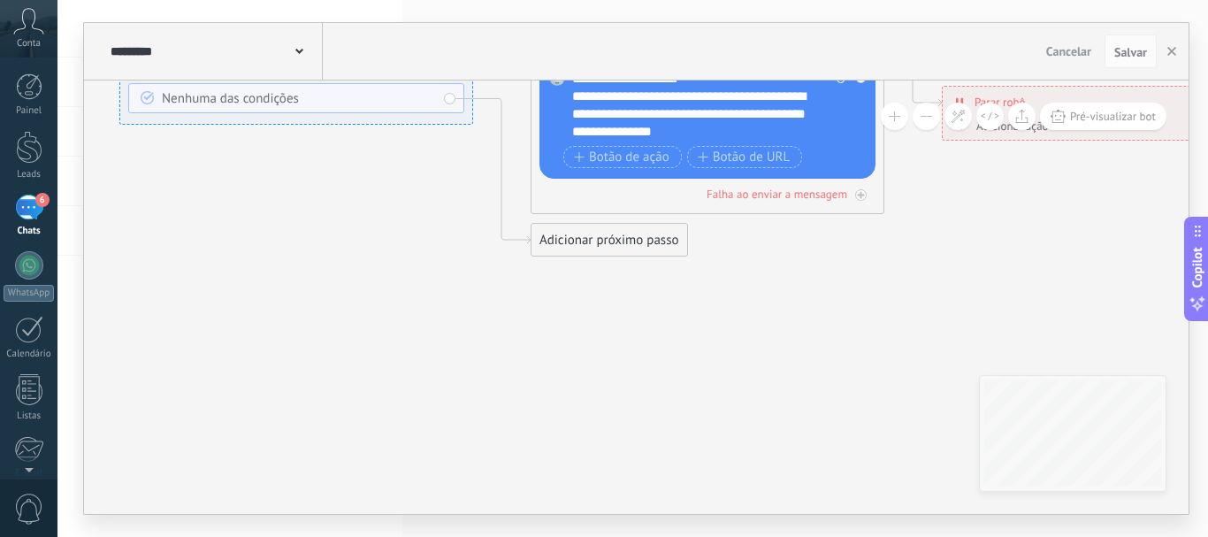
drag, startPoint x: 712, startPoint y: 314, endPoint x: 417, endPoint y: 275, distance: 298.0
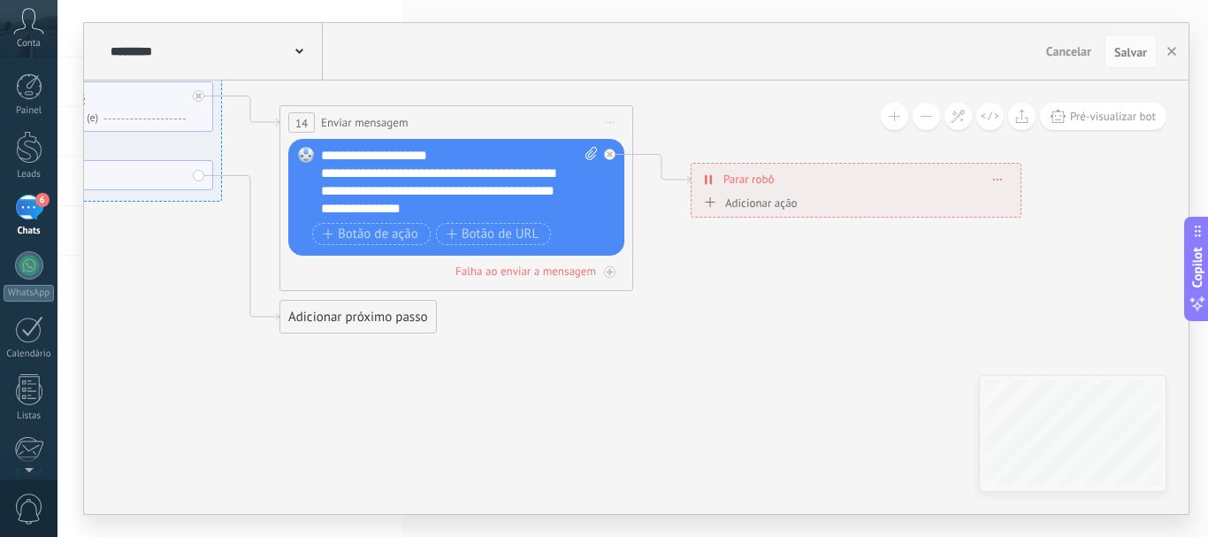
drag, startPoint x: 982, startPoint y: 291, endPoint x: 732, endPoint y: 373, distance: 263.5
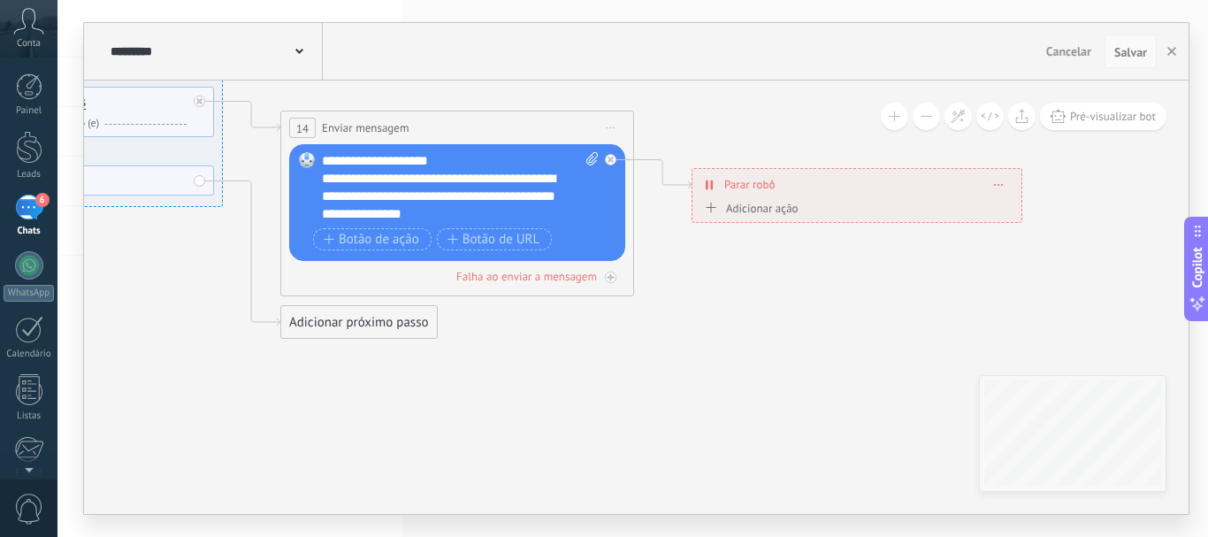
click at [1129, 55] on span "Salvar" at bounding box center [1131, 52] width 33 height 12
click at [1128, 53] on span "Salvar" at bounding box center [1131, 52] width 33 height 12
click at [1166, 53] on button "button" at bounding box center [1172, 52] width 27 height 34
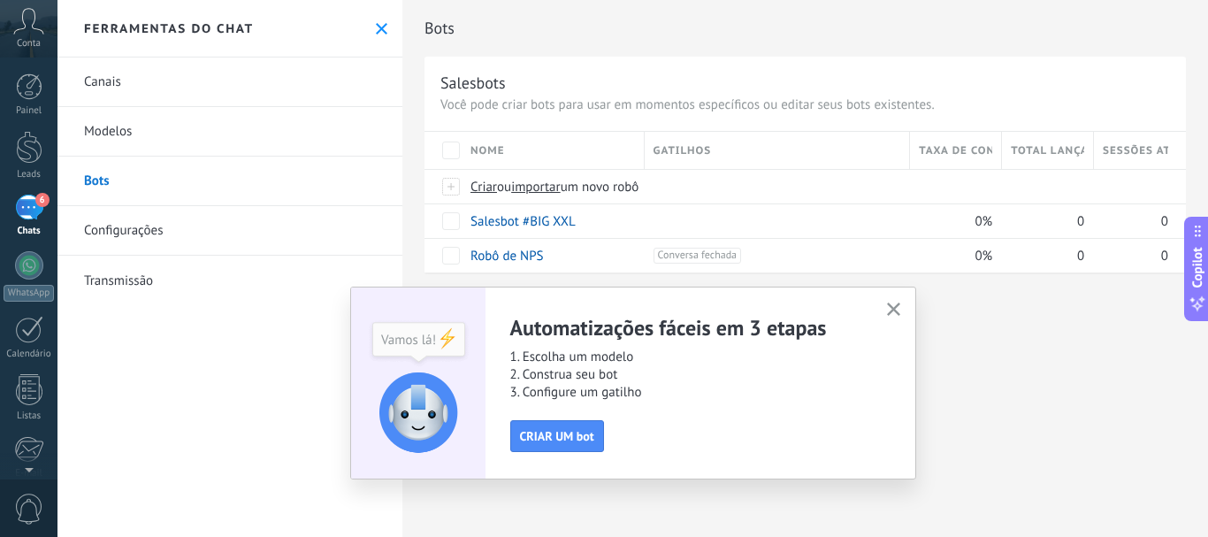
click at [891, 305] on icon "button" at bounding box center [893, 309] width 13 height 13
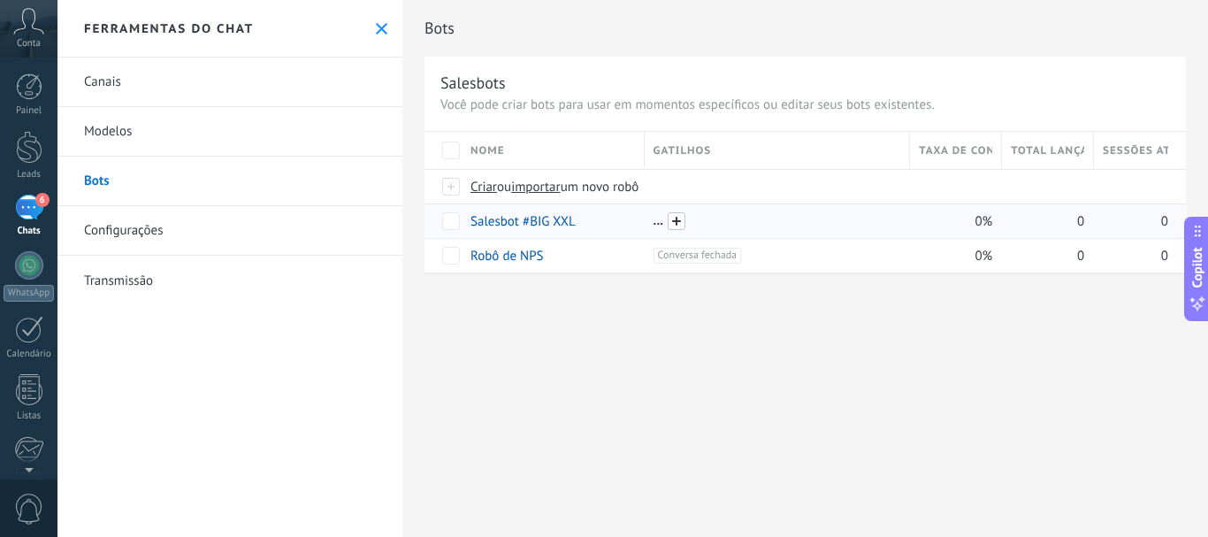
click at [675, 222] on span at bounding box center [677, 221] width 18 height 18
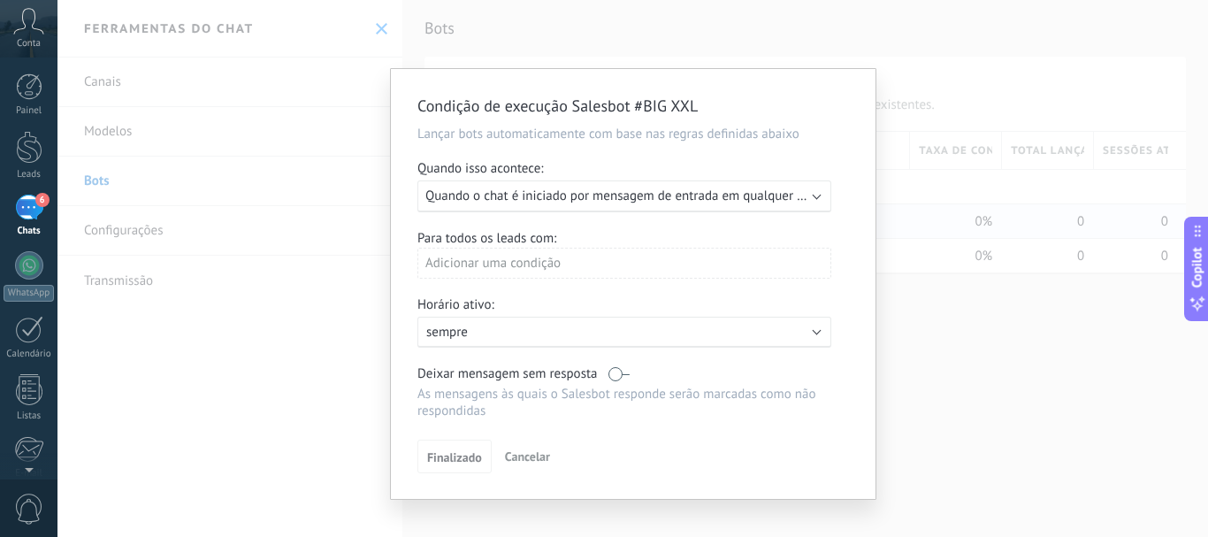
click at [662, 196] on span "Quando o chat é iniciado por mensagem de entrada em qualquer canal" at bounding box center [627, 196] width 402 height 17
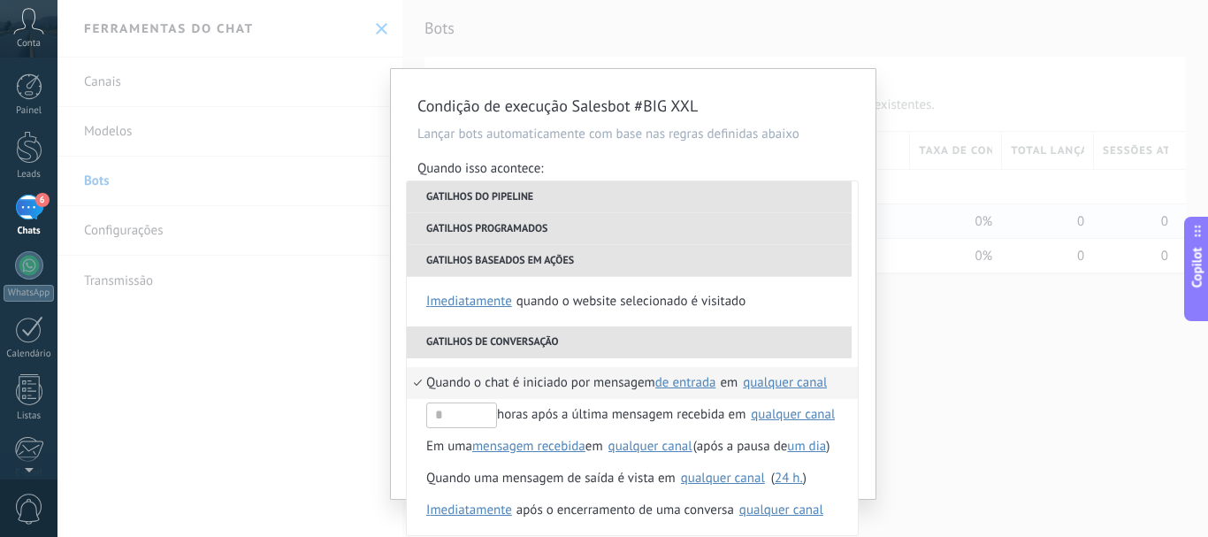
scroll to position [372, 0]
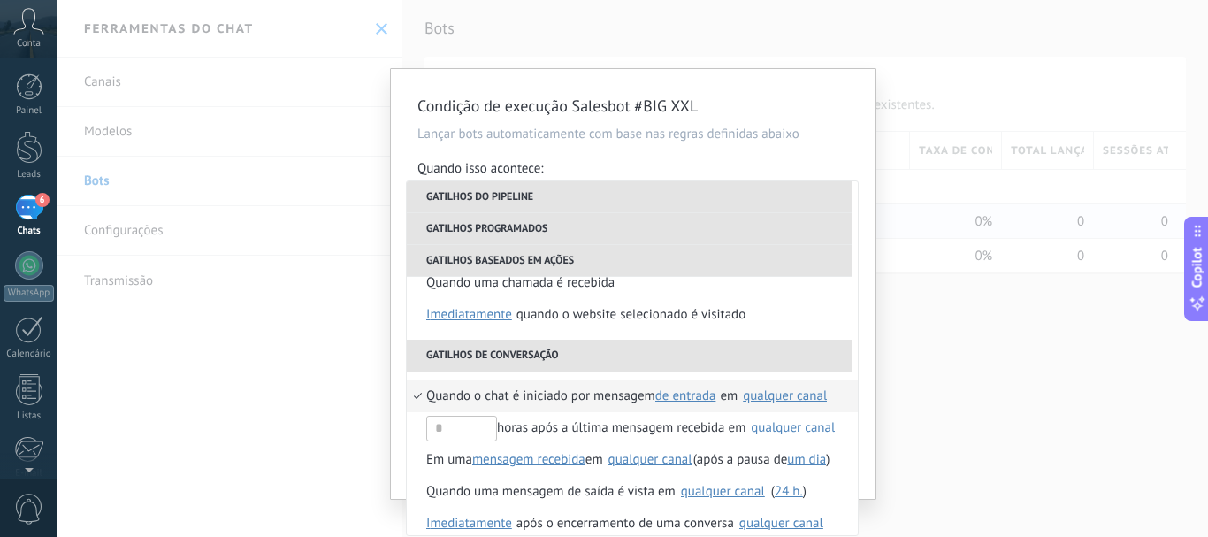
click at [806, 397] on div "qualquer canal" at bounding box center [785, 395] width 84 height 13
click at [711, 402] on label "Selecionar tudo" at bounding box center [765, 403] width 145 height 32
click at [795, 108] on h2 "Condição de execução Salesbot #BIG XXL" at bounding box center [625, 106] width 414 height 21
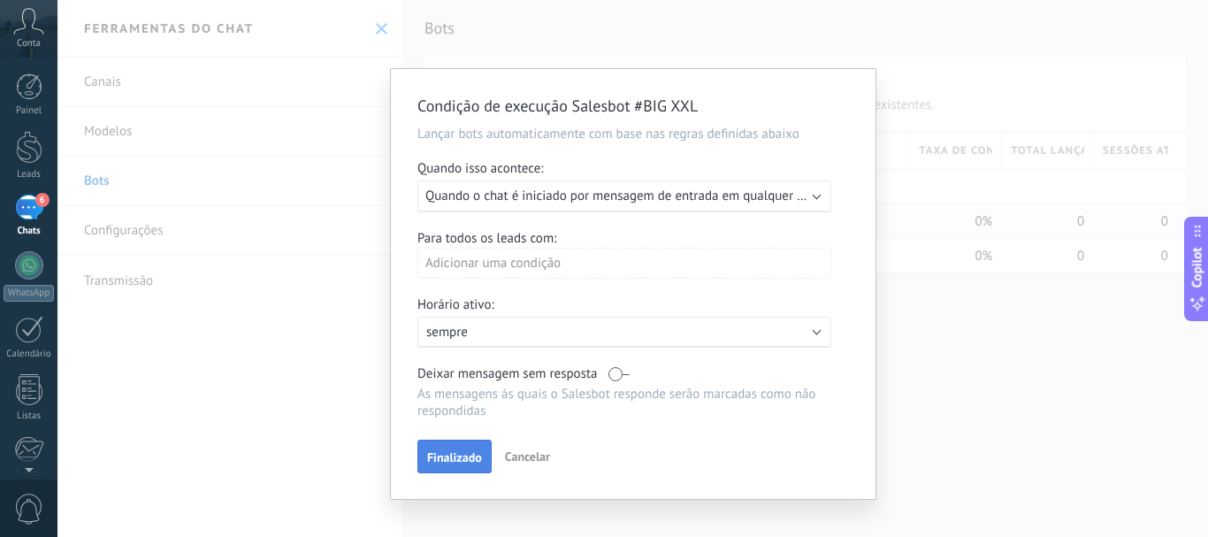
click at [464, 460] on span "Finalizado" at bounding box center [454, 457] width 55 height 12
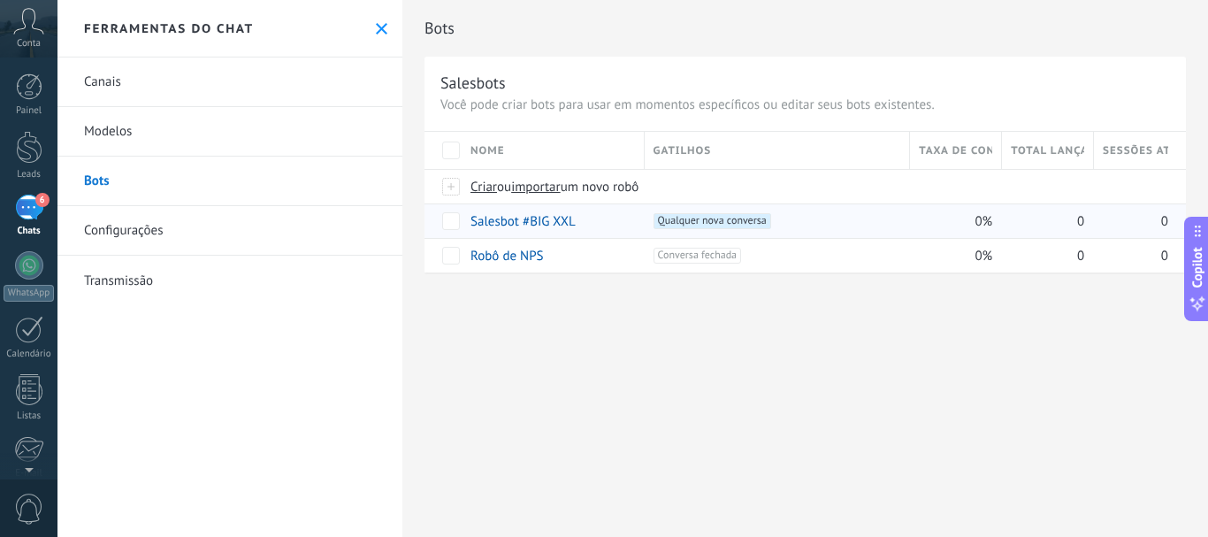
click at [33, 213] on div "6" at bounding box center [29, 208] width 28 height 26
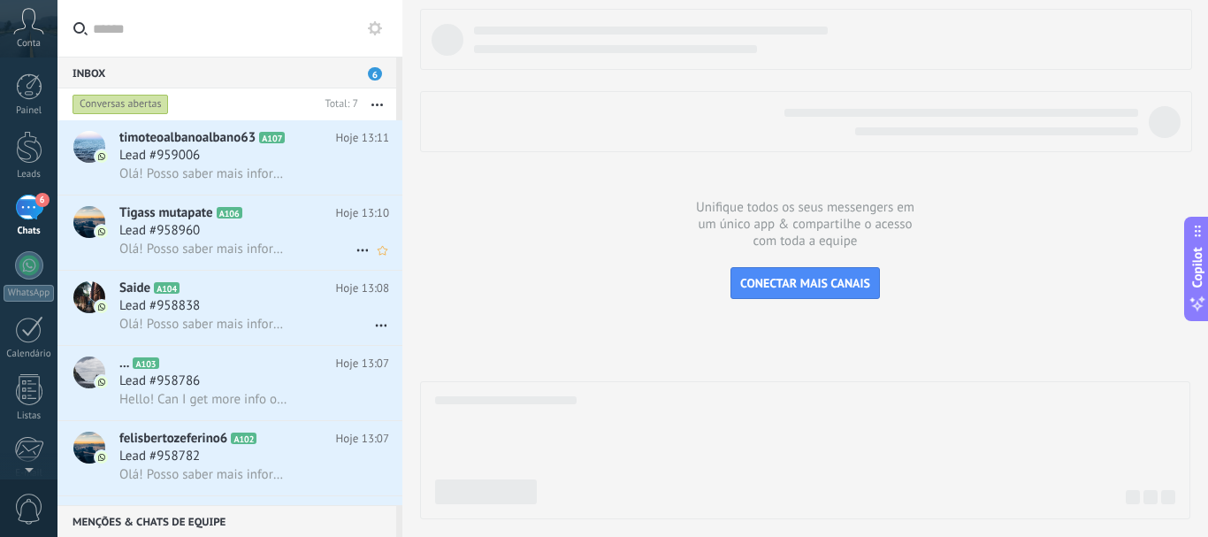
click at [216, 224] on div "Lead #958960" at bounding box center [254, 231] width 270 height 18
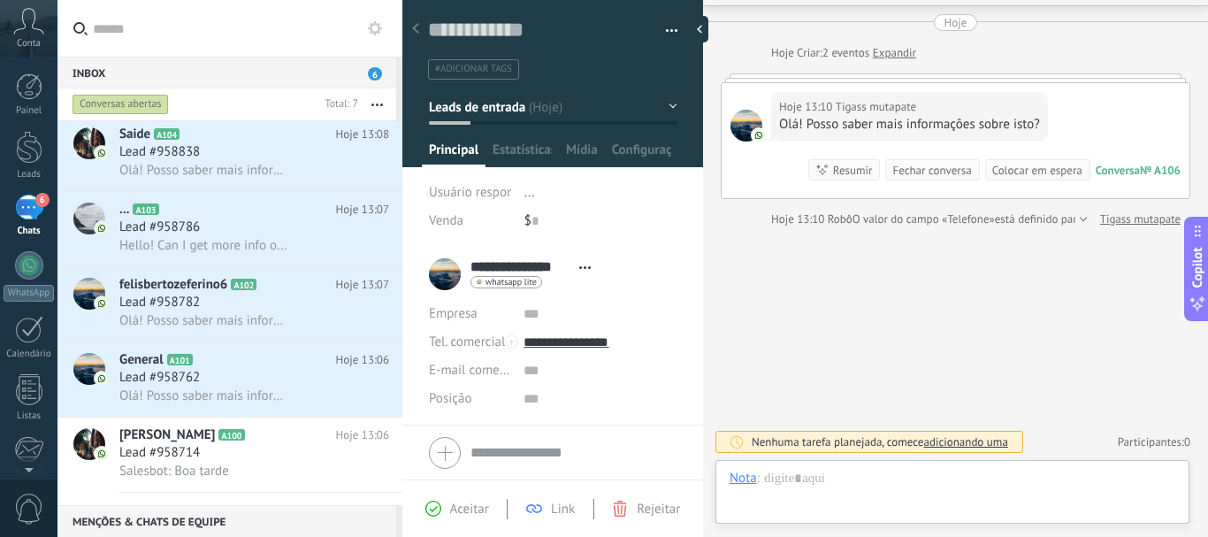
scroll to position [165, 0]
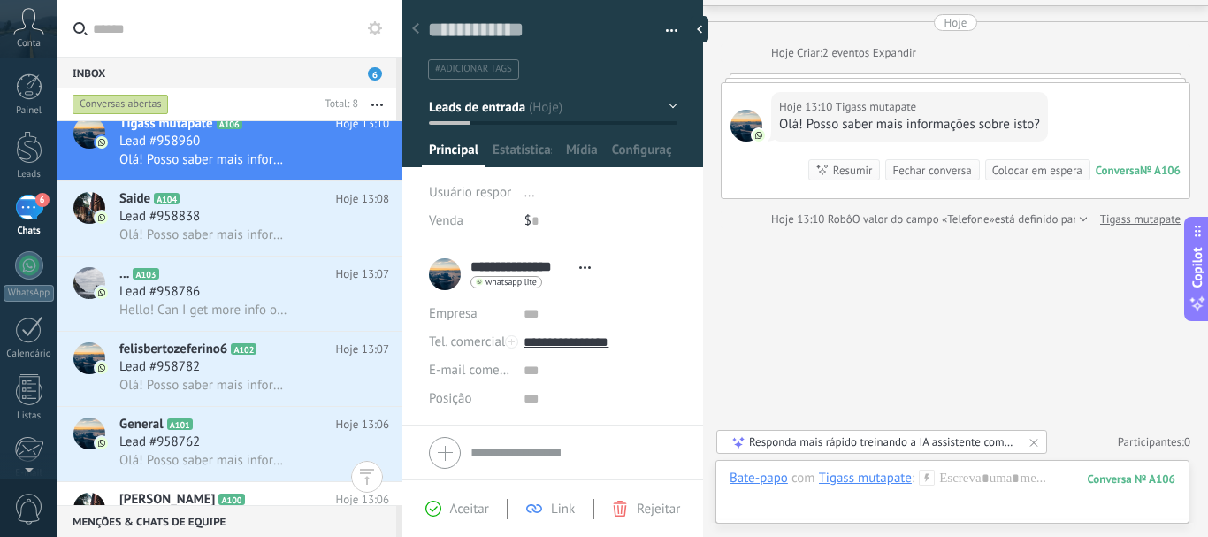
click at [34, 212] on div "6" at bounding box center [29, 208] width 28 height 26
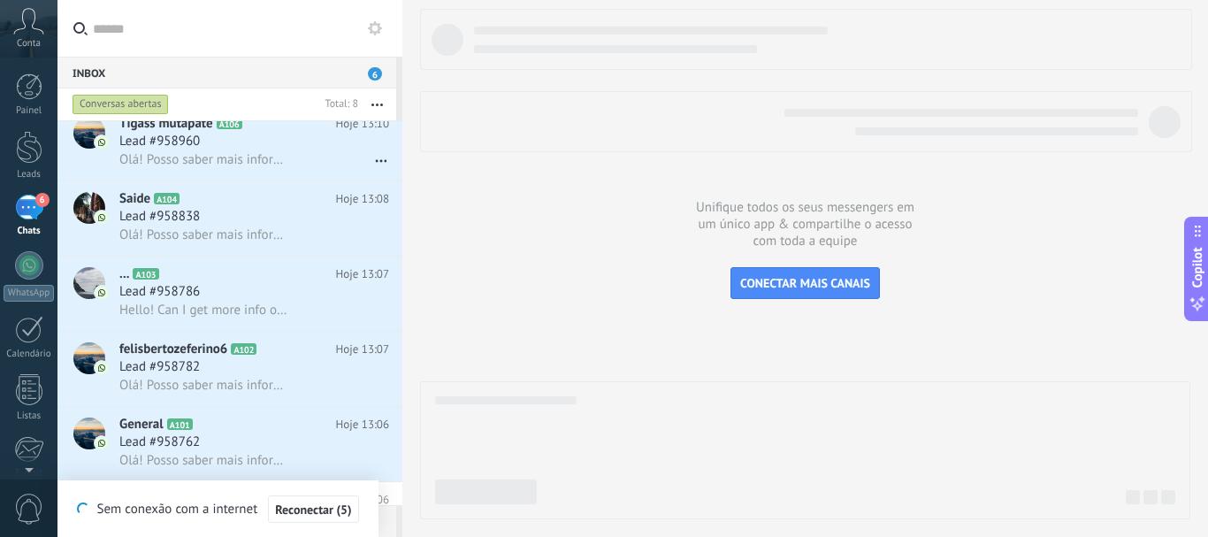
click at [380, 28] on use at bounding box center [375, 28] width 14 height 14
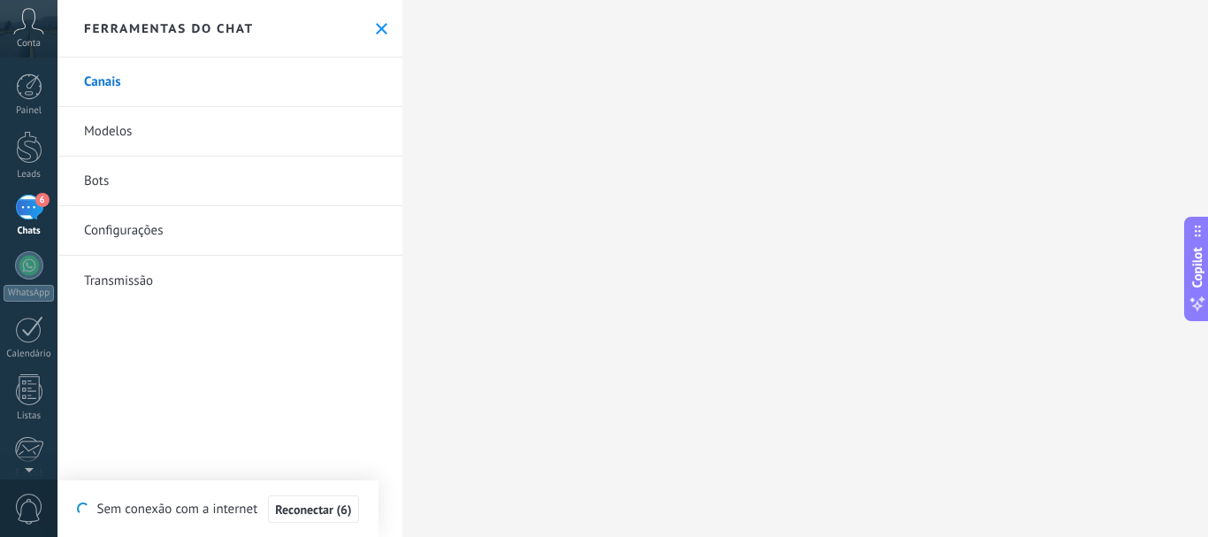
click at [175, 188] on link "Bots" at bounding box center [230, 182] width 345 height 50
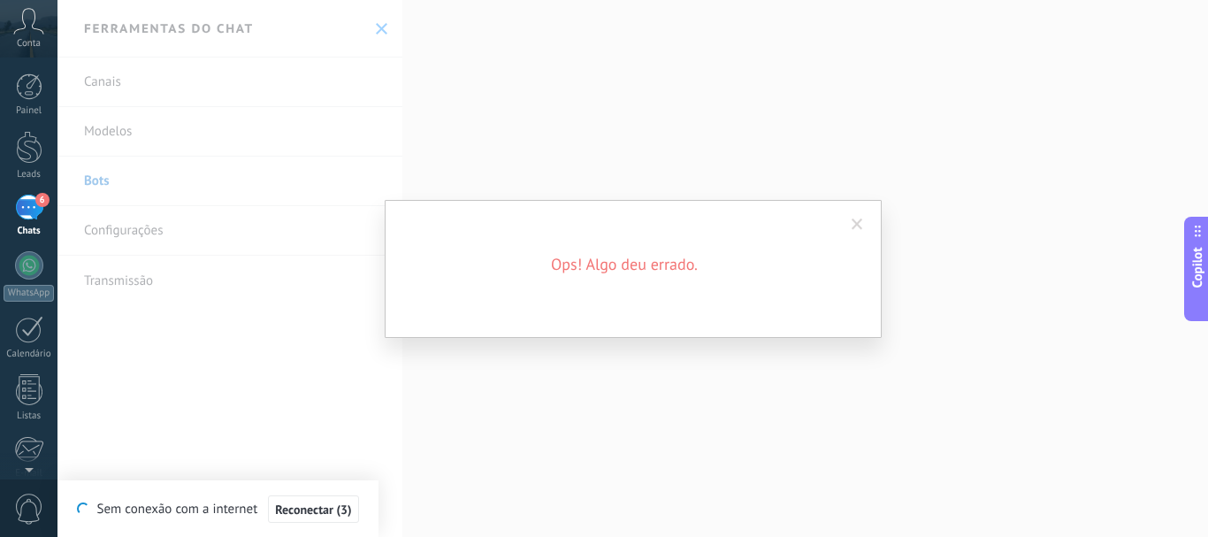
click at [175, 188] on div "Ops! Algo deu errado." at bounding box center [633, 268] width 1151 height 537
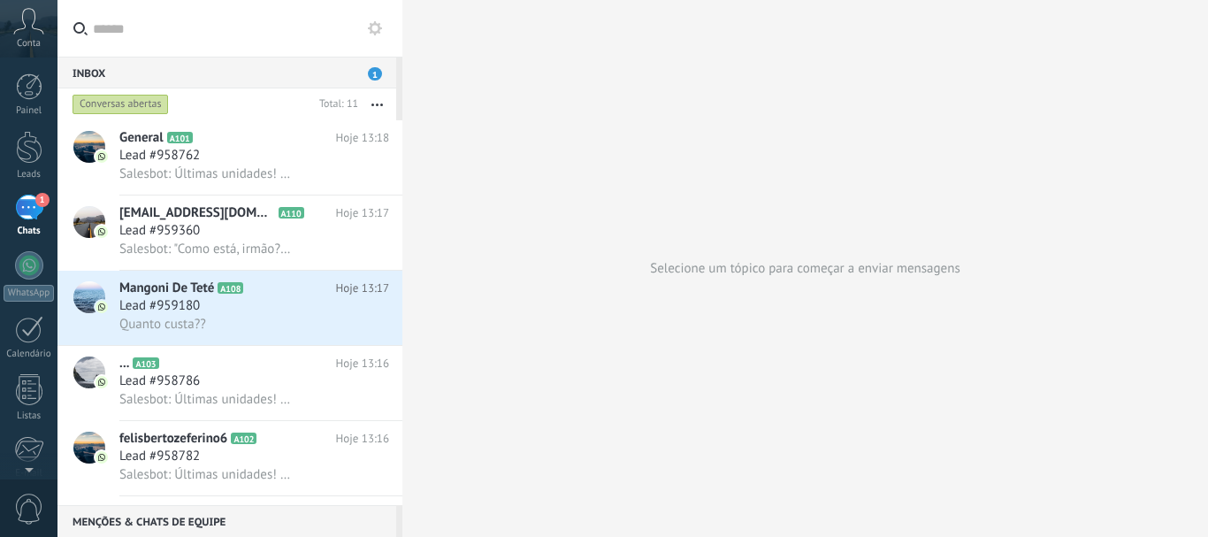
click at [0, 0] on icon at bounding box center [0, 0] width 0 height 0
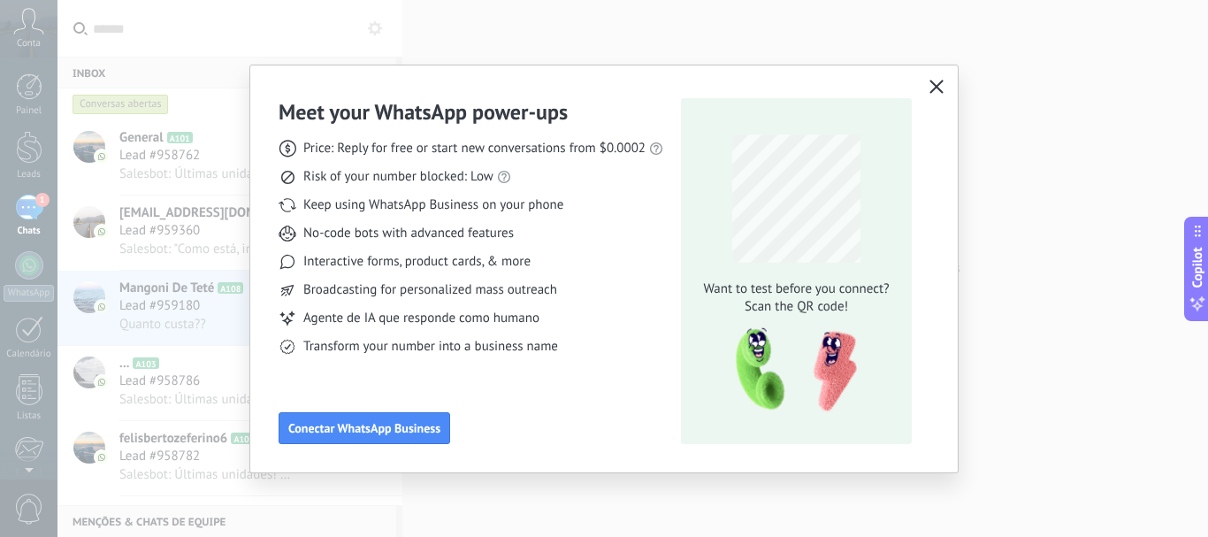
click at [932, 91] on icon "button" at bounding box center [937, 87] width 14 height 14
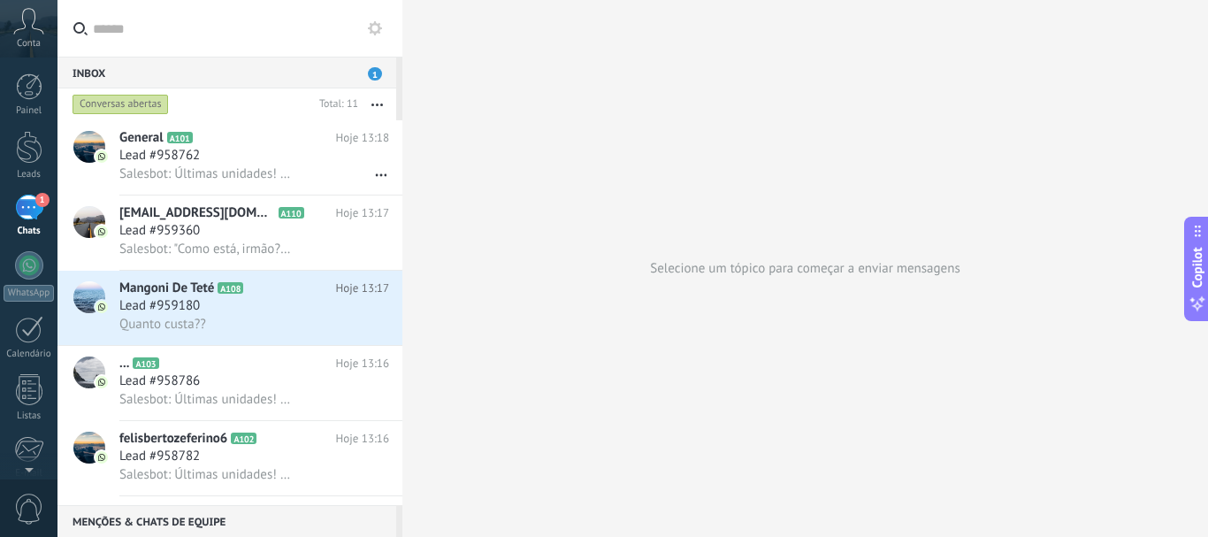
click at [372, 25] on use at bounding box center [375, 28] width 14 height 14
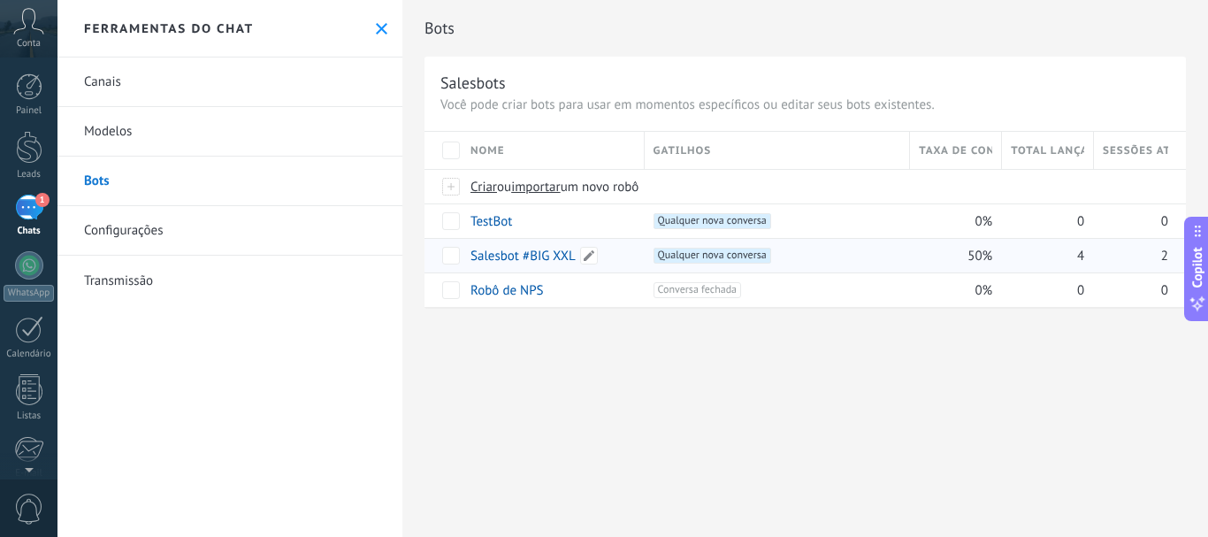
click at [483, 256] on link "Salesbot #BIG XXL" at bounding box center [523, 256] width 105 height 17
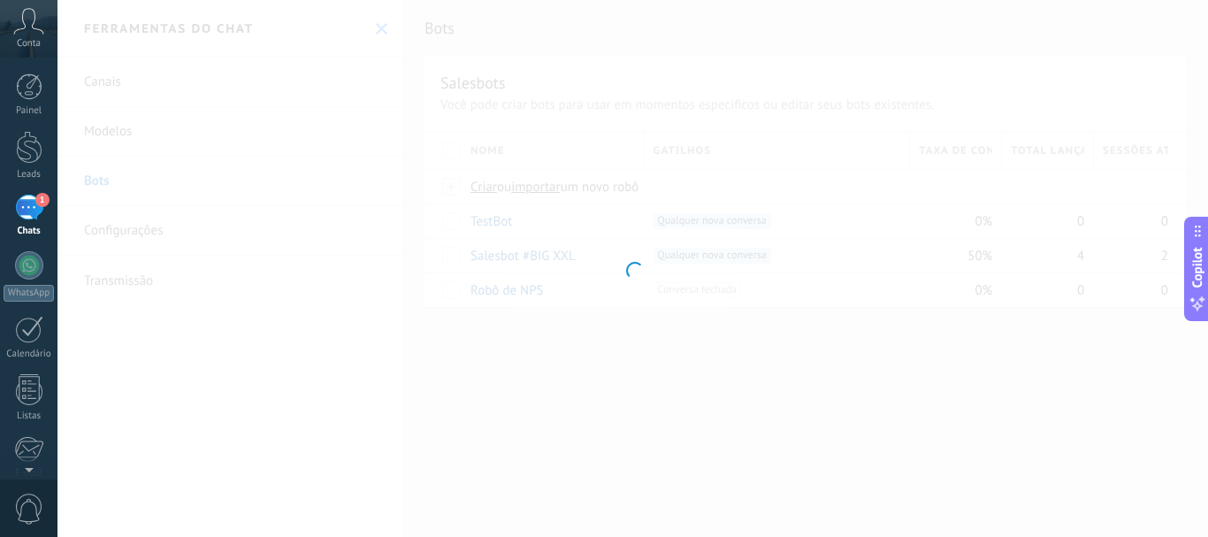
type input "**********"
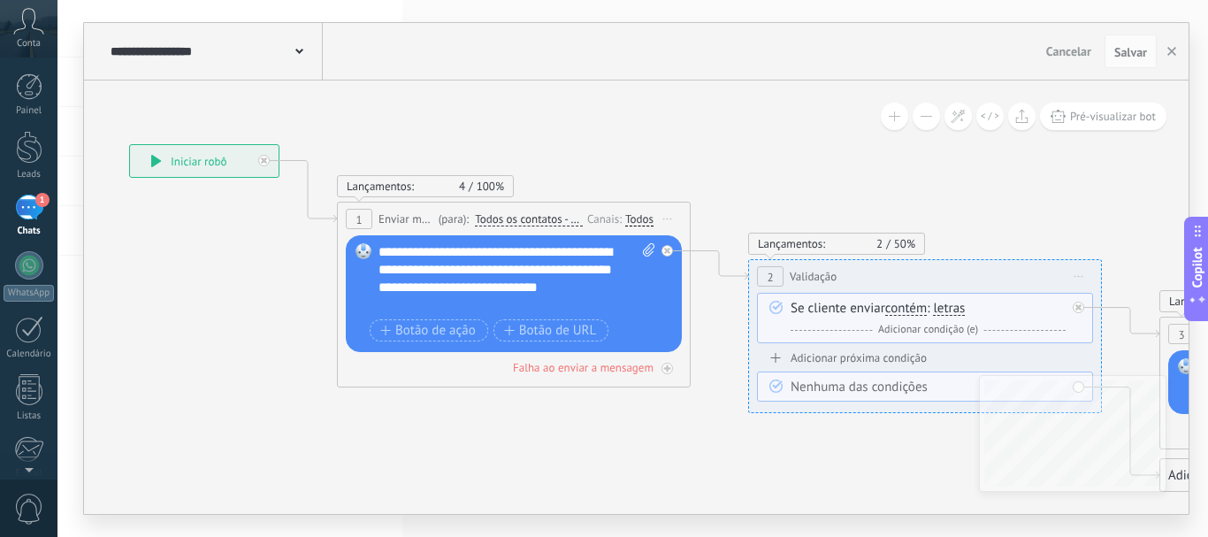
drag, startPoint x: 908, startPoint y: 220, endPoint x: 575, endPoint y: 151, distance: 339.7
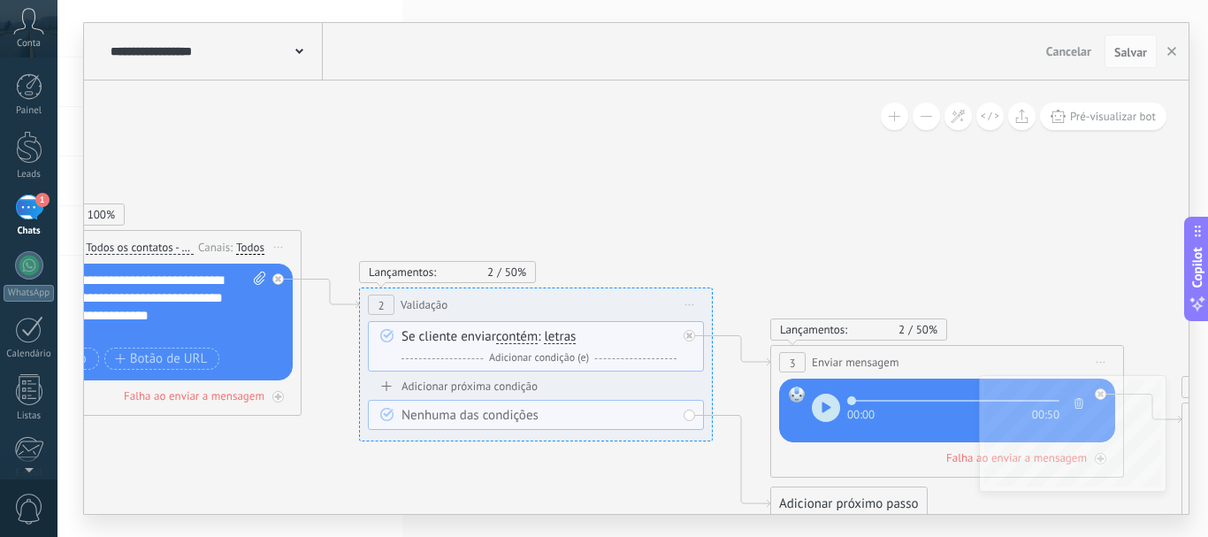
drag, startPoint x: 992, startPoint y: 192, endPoint x: 604, endPoint y: 220, distance: 388.5
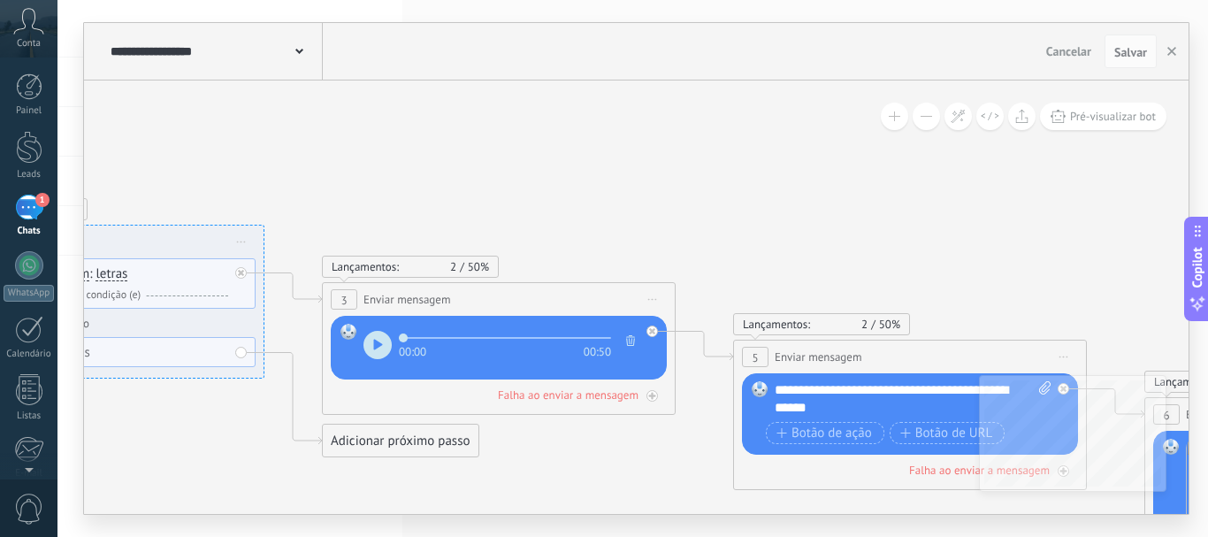
drag, startPoint x: 986, startPoint y: 271, endPoint x: 538, endPoint y: 208, distance: 452.9
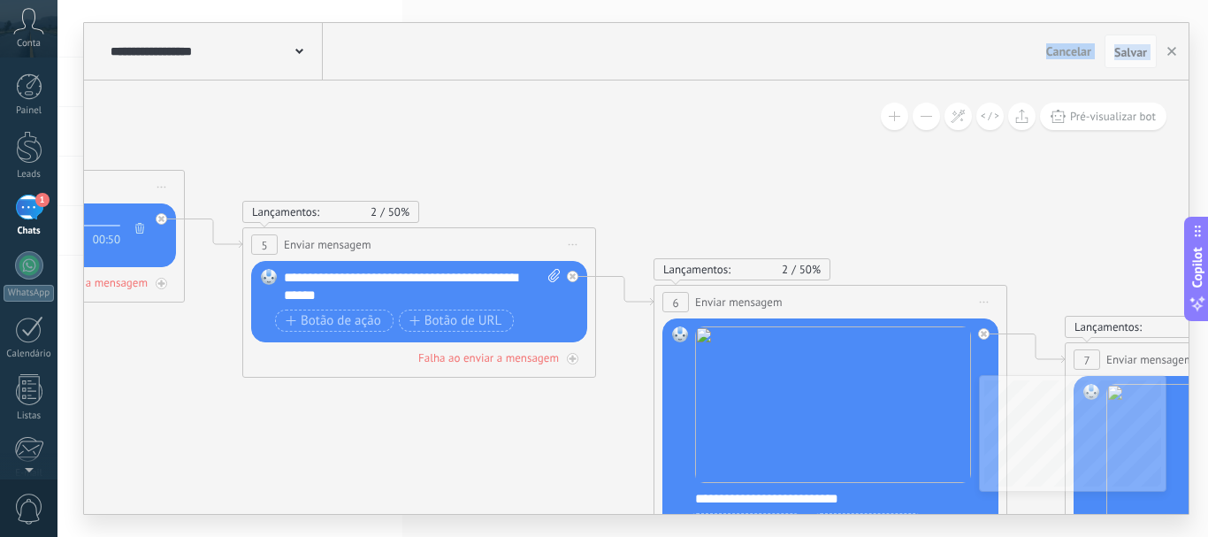
drag, startPoint x: 831, startPoint y: 187, endPoint x: 339, endPoint y: 74, distance: 504.5
click at [339, 74] on div "**********" at bounding box center [636, 268] width 1105 height 491
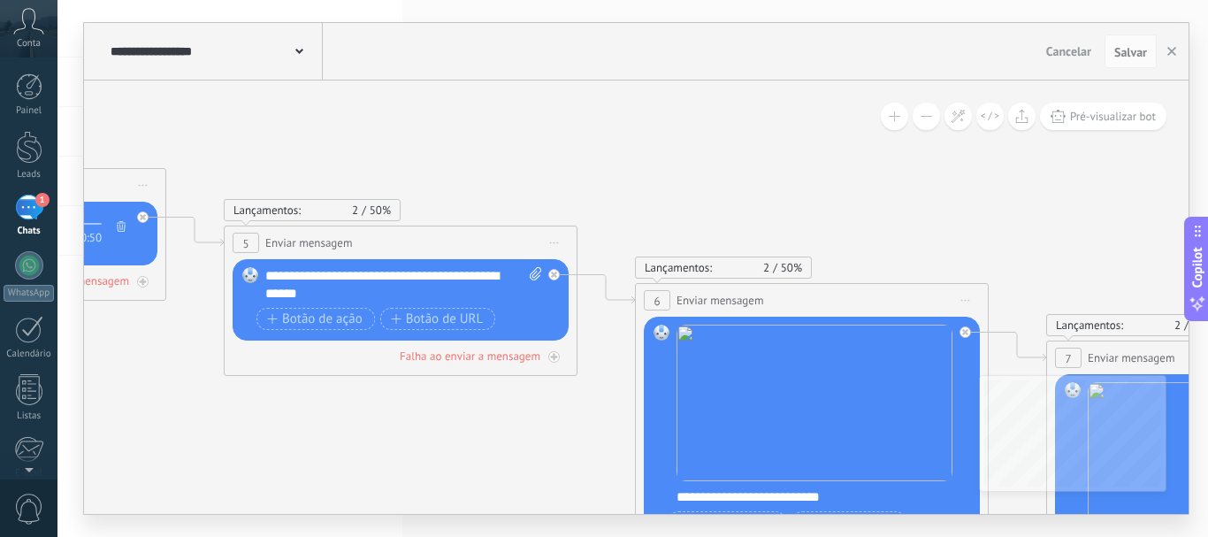
drag, startPoint x: 732, startPoint y: 133, endPoint x: 379, endPoint y: 83, distance: 357.3
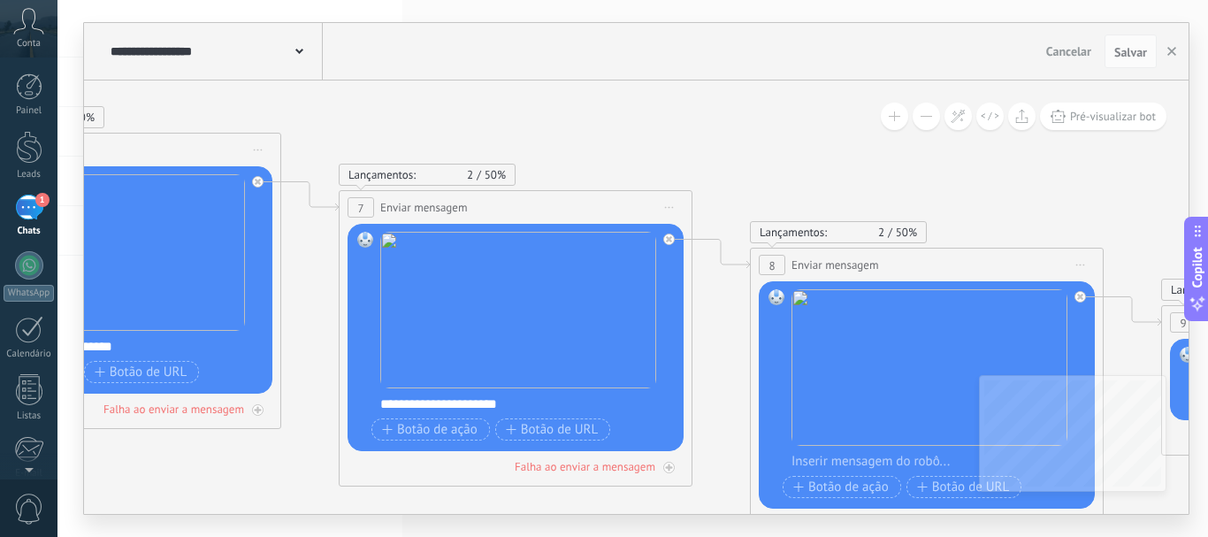
drag, startPoint x: 711, startPoint y: 219, endPoint x: 340, endPoint y: 116, distance: 385.4
click at [340, 116] on icon at bounding box center [812, 283] width 6360 height 1760
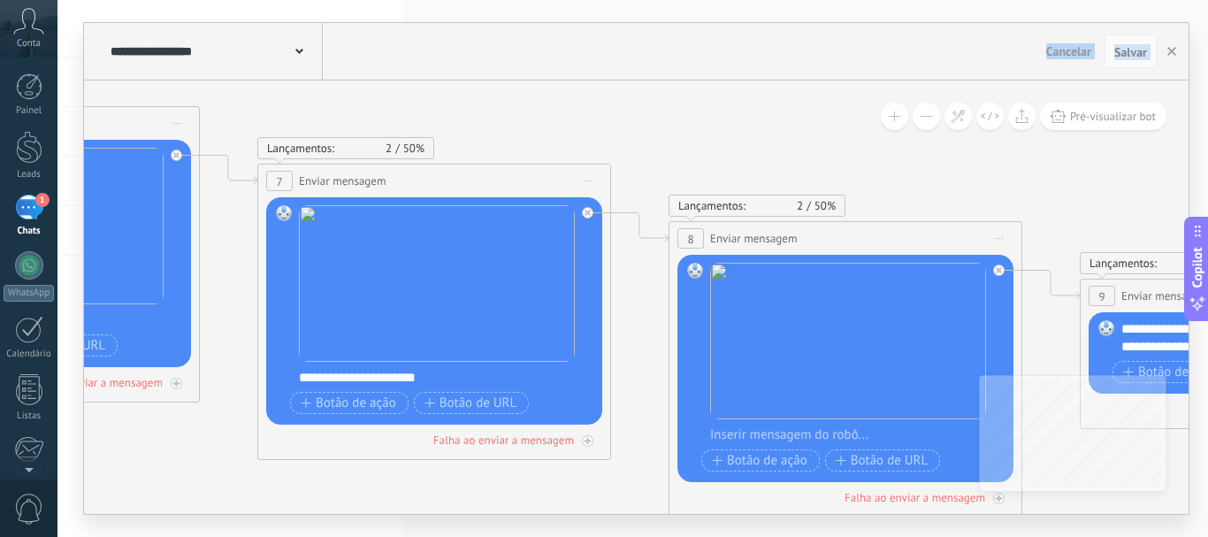
drag, startPoint x: 771, startPoint y: 140, endPoint x: 419, endPoint y: 56, distance: 362.0
click at [419, 56] on div "**********" at bounding box center [636, 268] width 1105 height 491
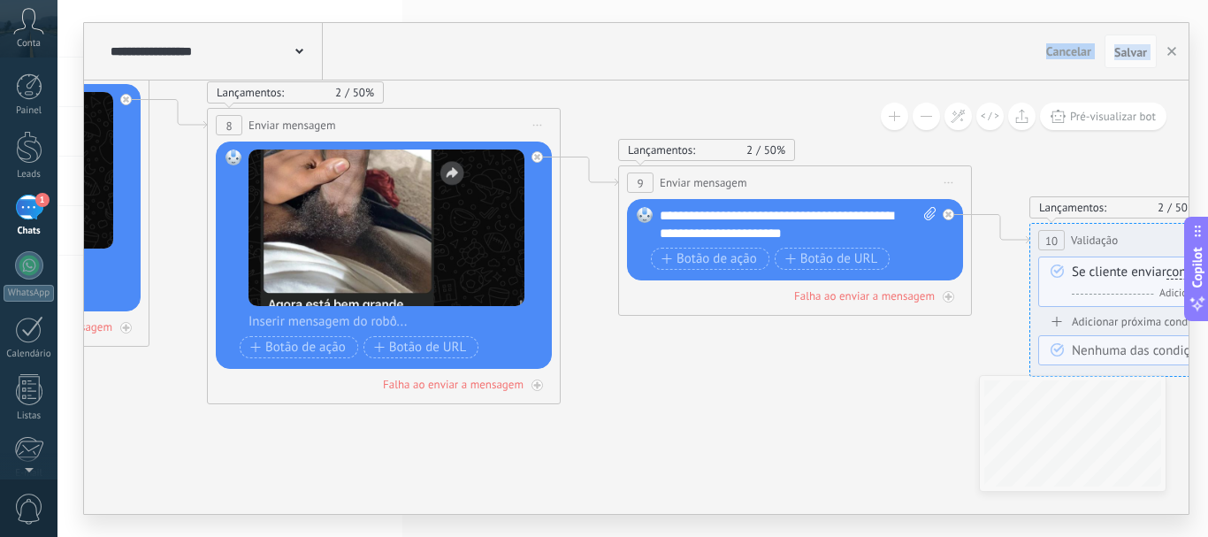
drag, startPoint x: 762, startPoint y: 136, endPoint x: 537, endPoint y: 71, distance: 234.0
click at [537, 71] on div "**********" at bounding box center [636, 268] width 1105 height 491
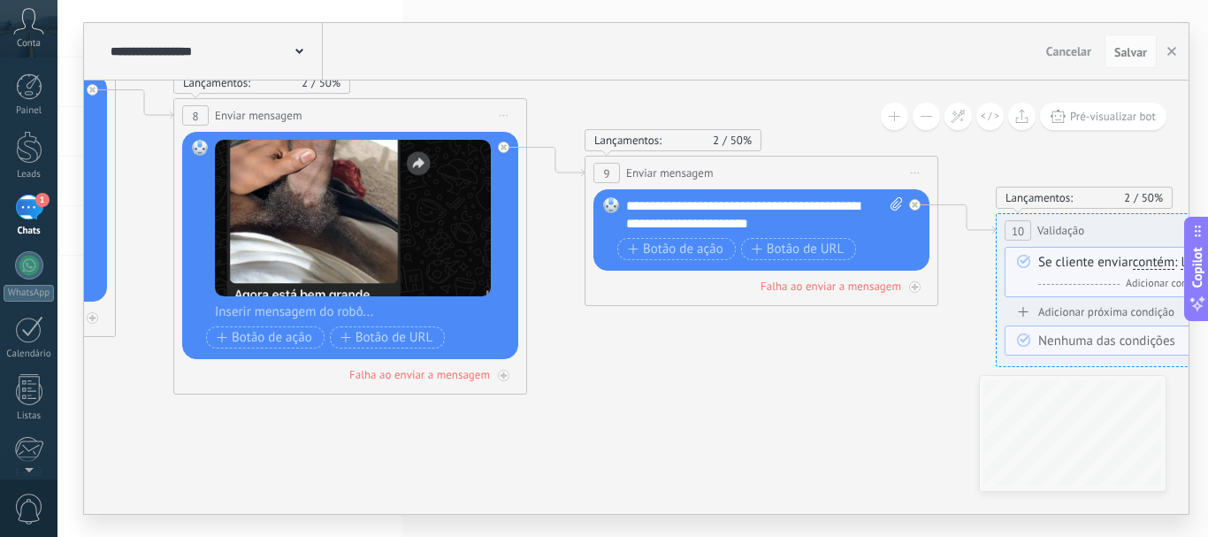
drag, startPoint x: 859, startPoint y: 417, endPoint x: 426, endPoint y: 354, distance: 438.0
click at [426, 354] on icon at bounding box center [235, 196] width 6360 height 1887
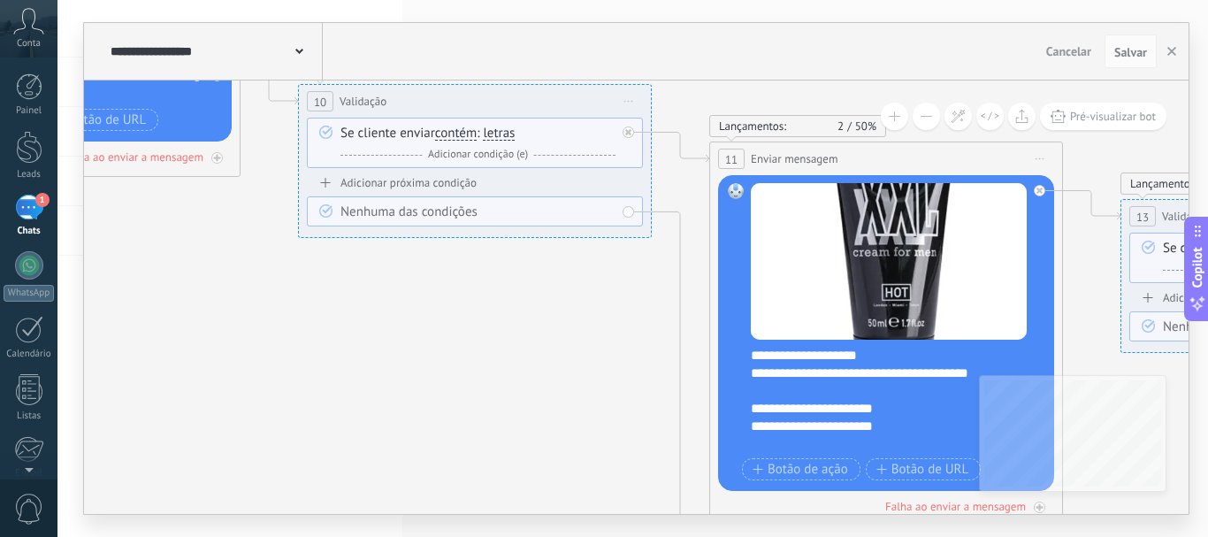
drag, startPoint x: 632, startPoint y: 383, endPoint x: 277, endPoint y: 297, distance: 365.0
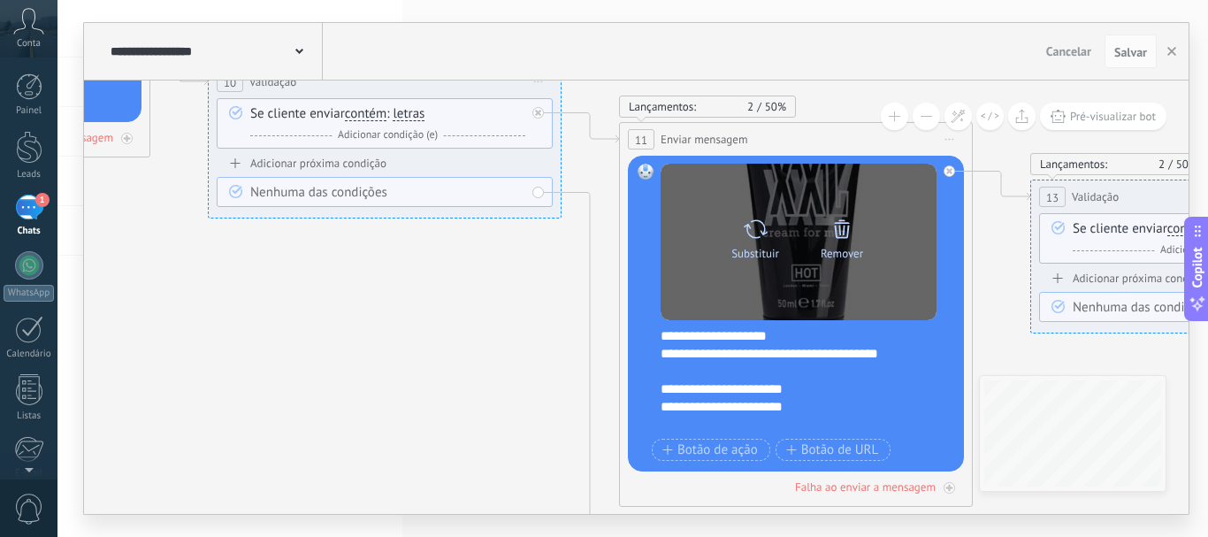
click at [763, 236] on icon at bounding box center [756, 229] width 26 height 25
click input "Upload" at bounding box center [0, 0] width 0 height 0
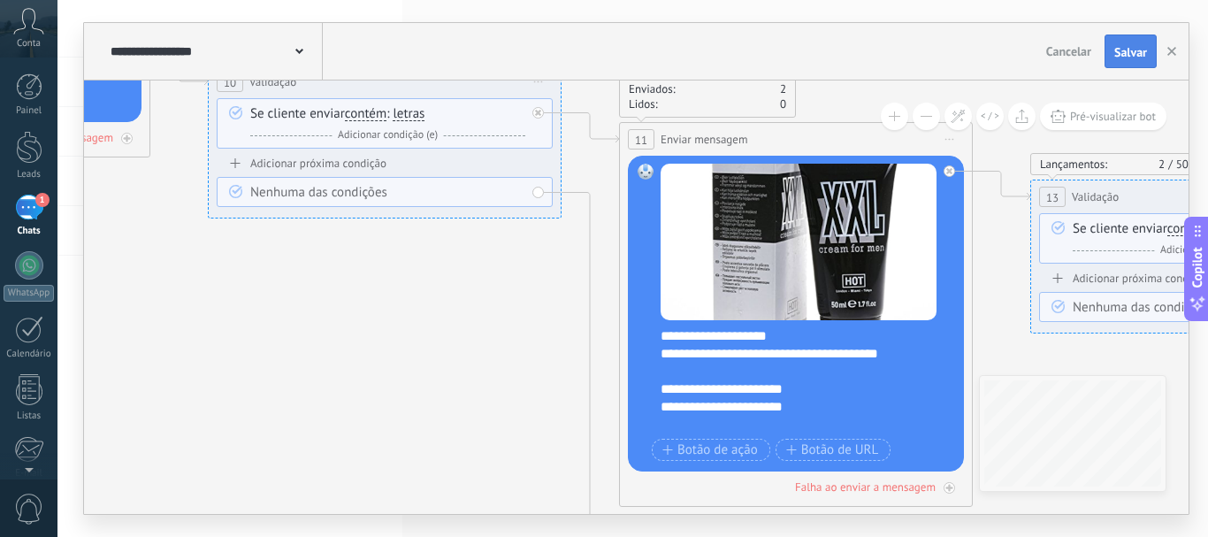
drag, startPoint x: 1129, startPoint y: 58, endPoint x: 1137, endPoint y: 50, distance: 10.7
click at [1137, 50] on span "Salvar" at bounding box center [1131, 52] width 33 height 12
click at [1171, 50] on icon "button" at bounding box center [1172, 51] width 9 height 9
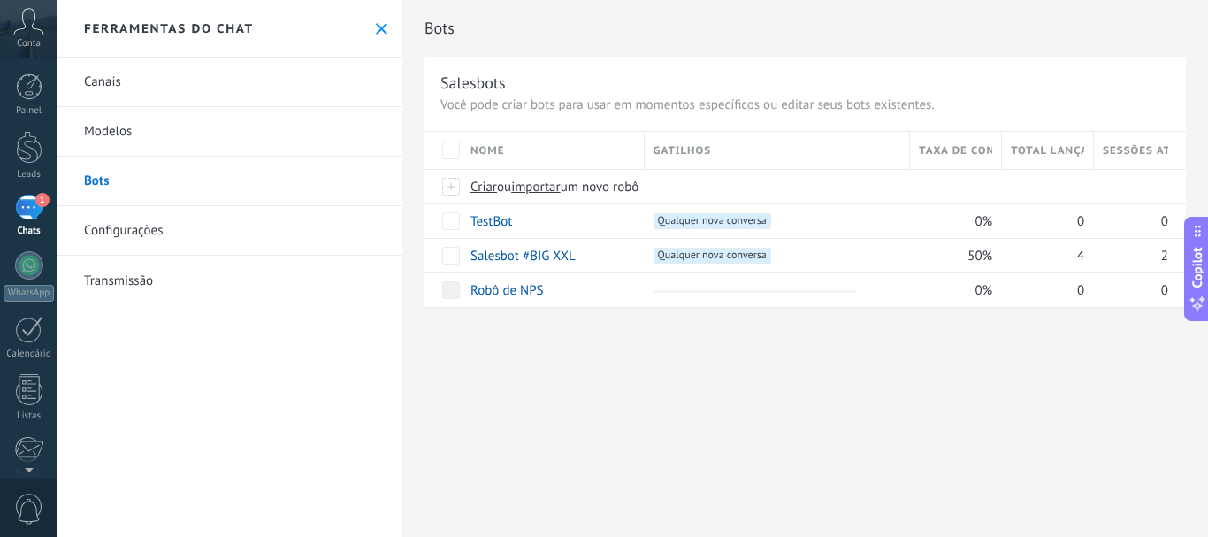
drag, startPoint x: 1171, startPoint y: 50, endPoint x: 331, endPoint y: 435, distance: 924.7
click at [331, 435] on div "Inbox 1 Conversas abertas Total: 11 Silenciar Ações múltiplas" at bounding box center [633, 268] width 1151 height 537
